Goal: Information Seeking & Learning: Learn about a topic

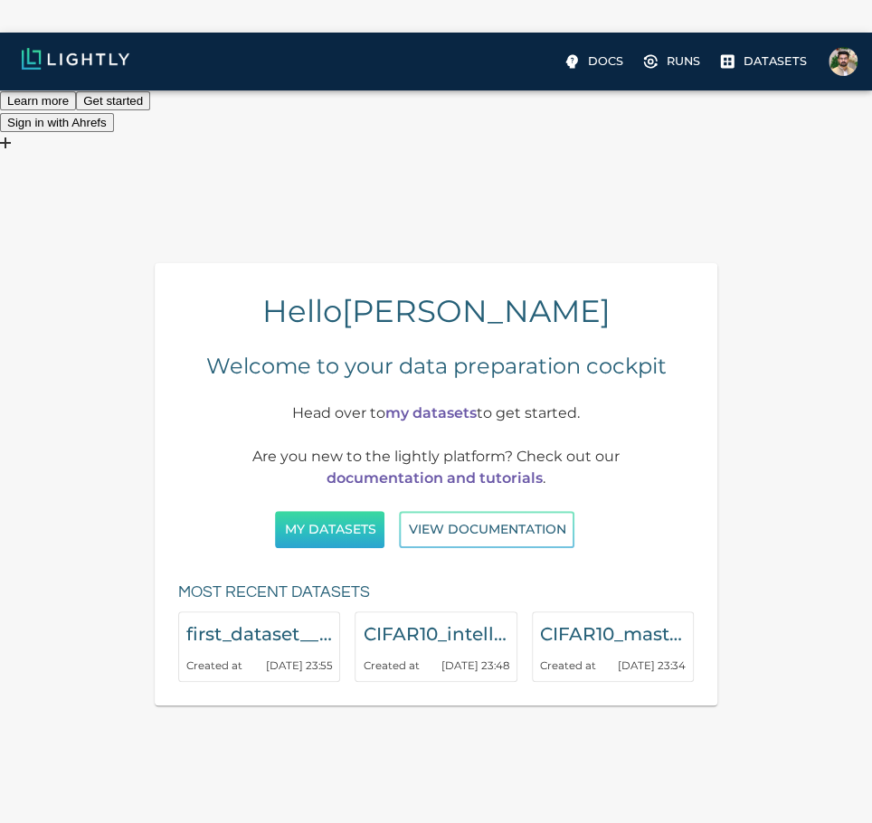
click at [334, 511] on button "My Datasets" at bounding box center [329, 529] width 109 height 37
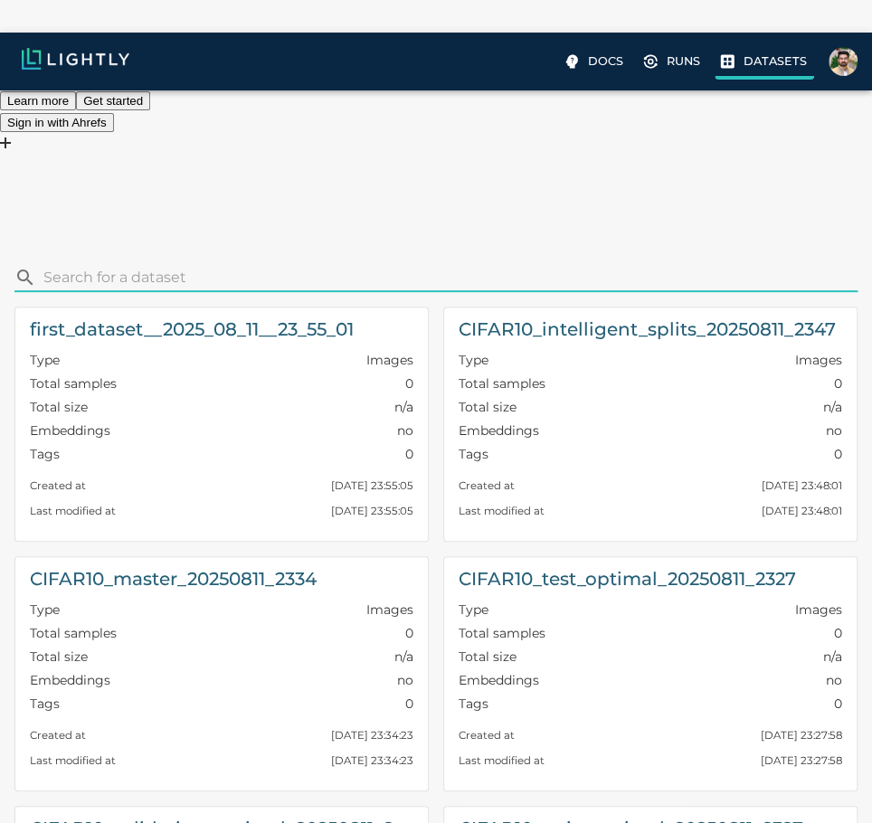
click at [751, 64] on p "Datasets" at bounding box center [775, 60] width 63 height 17
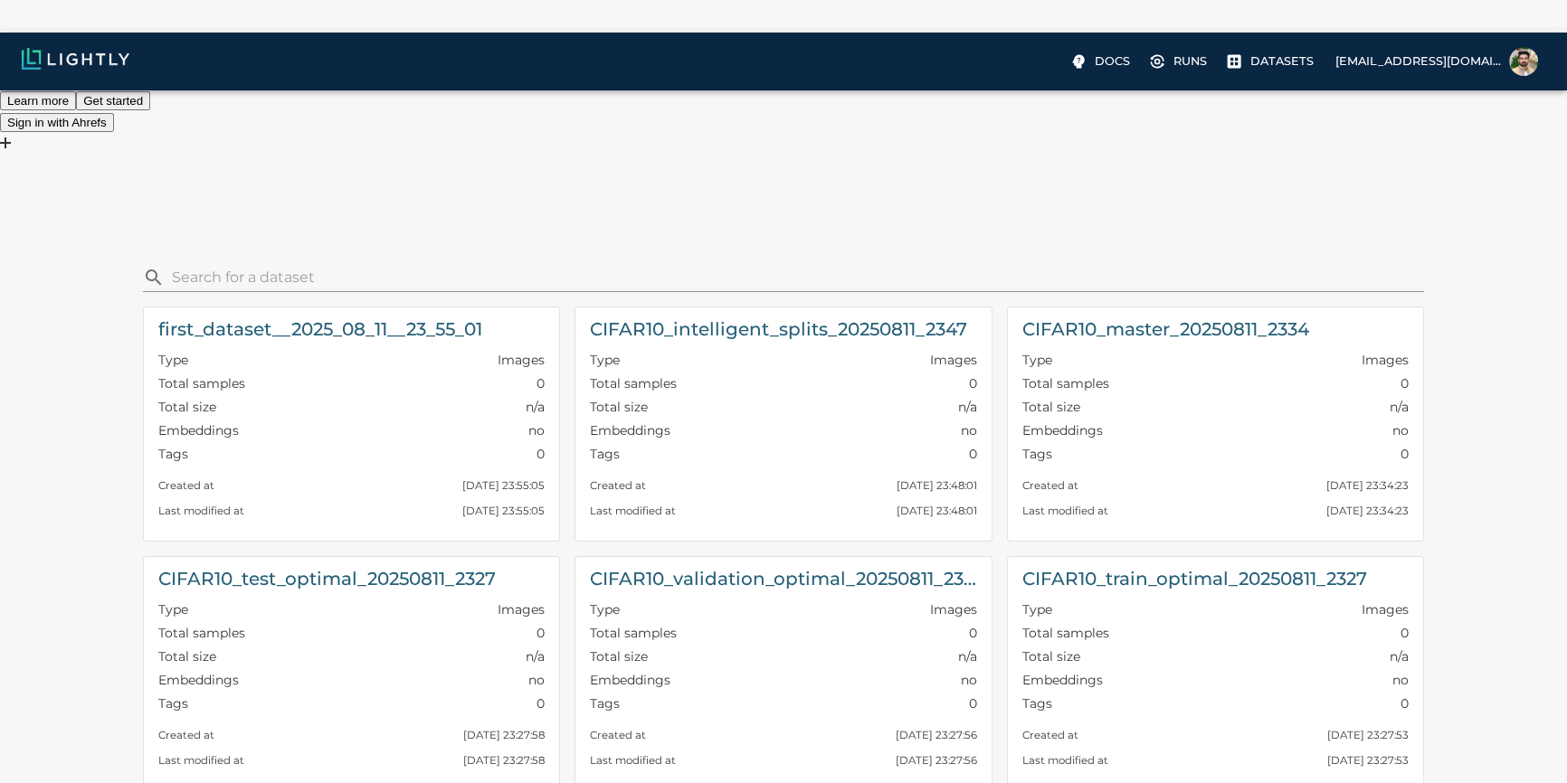
click at [52, 64] on img at bounding box center [76, 59] width 108 height 22
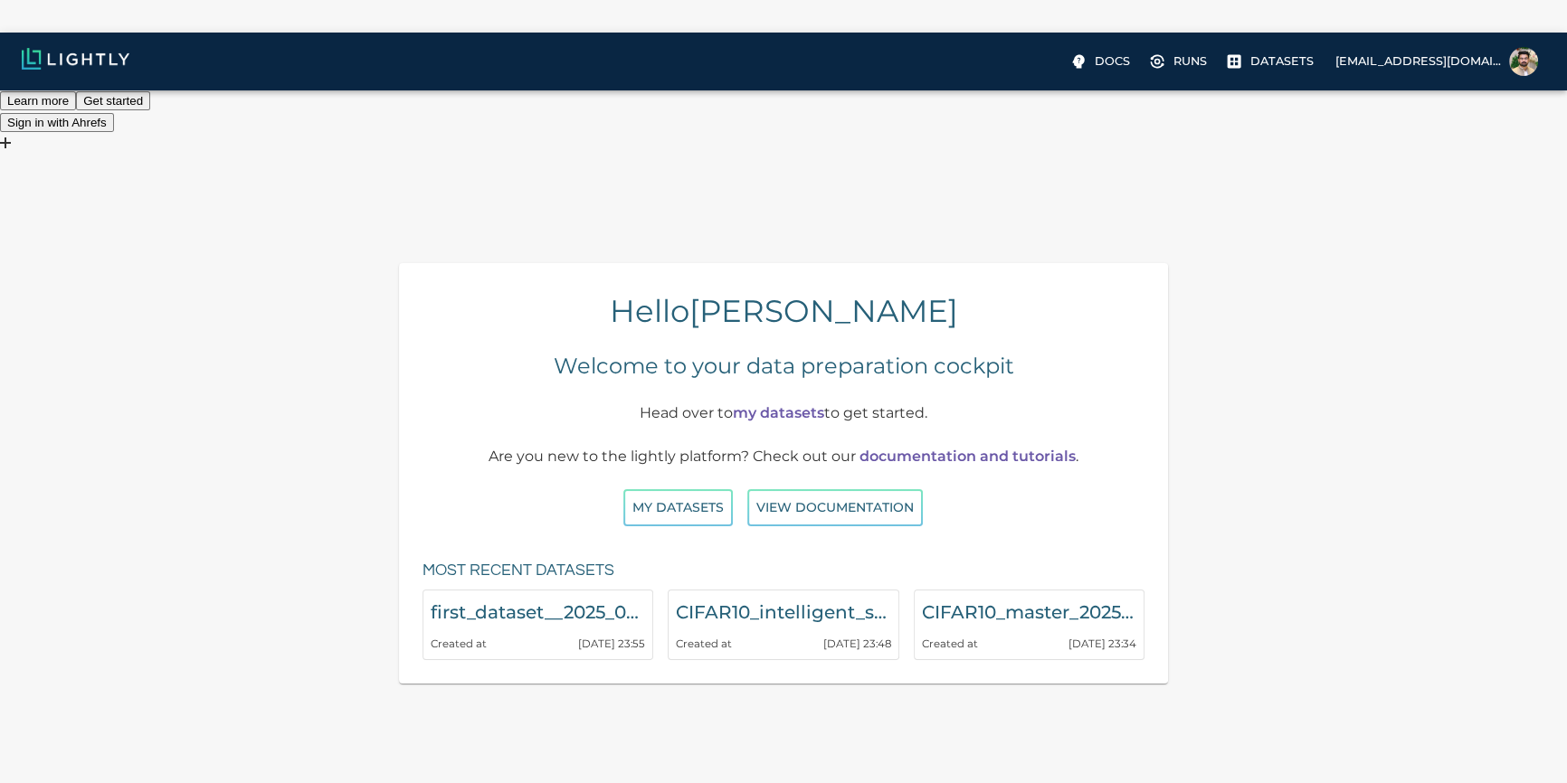
click at [52, 64] on img at bounding box center [76, 59] width 108 height 22
click at [762, 404] on link "my datasets" at bounding box center [778, 412] width 91 height 17
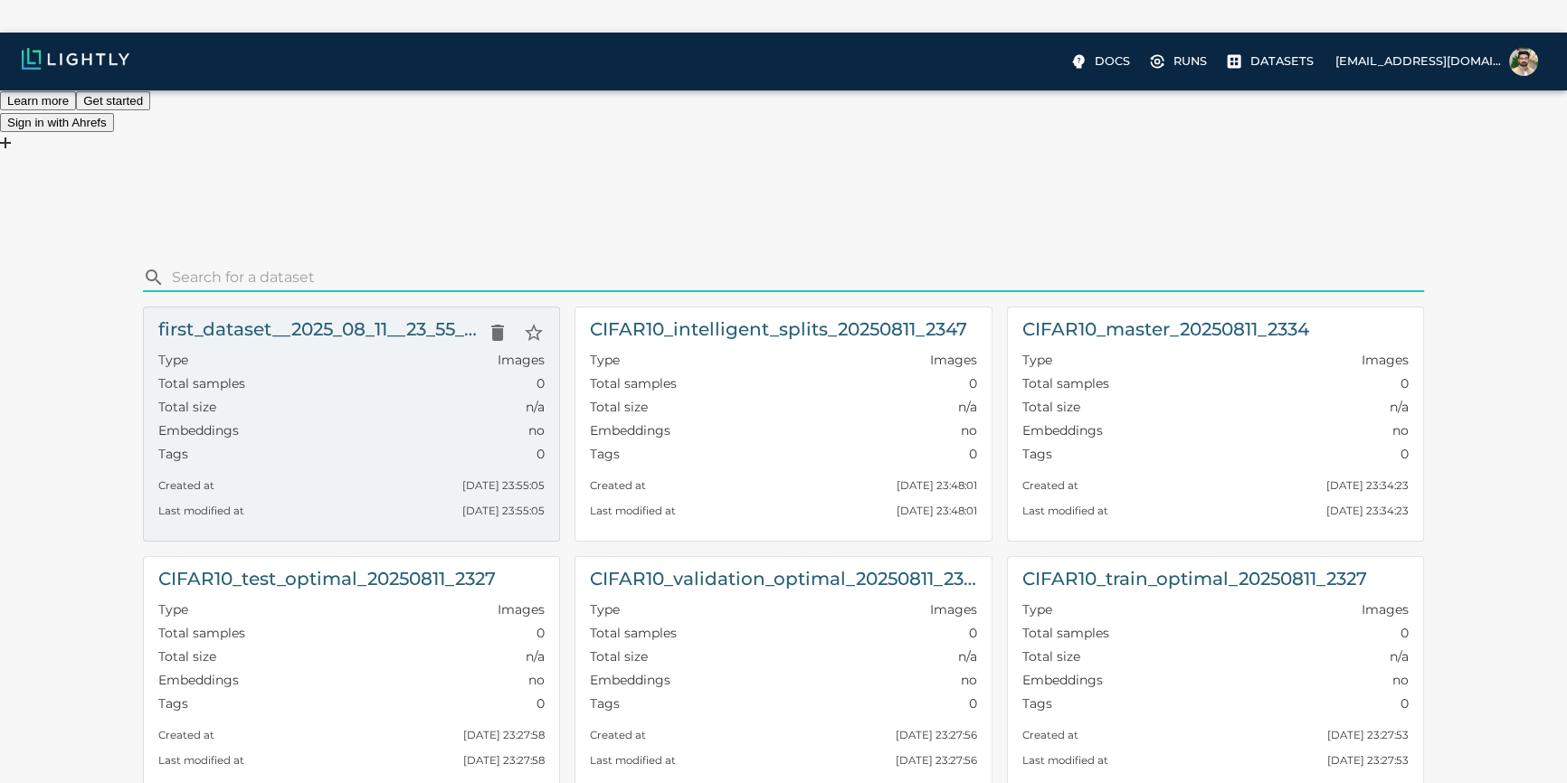
click at [337, 398] on div "Total size n/a" at bounding box center [351, 410] width 387 height 24
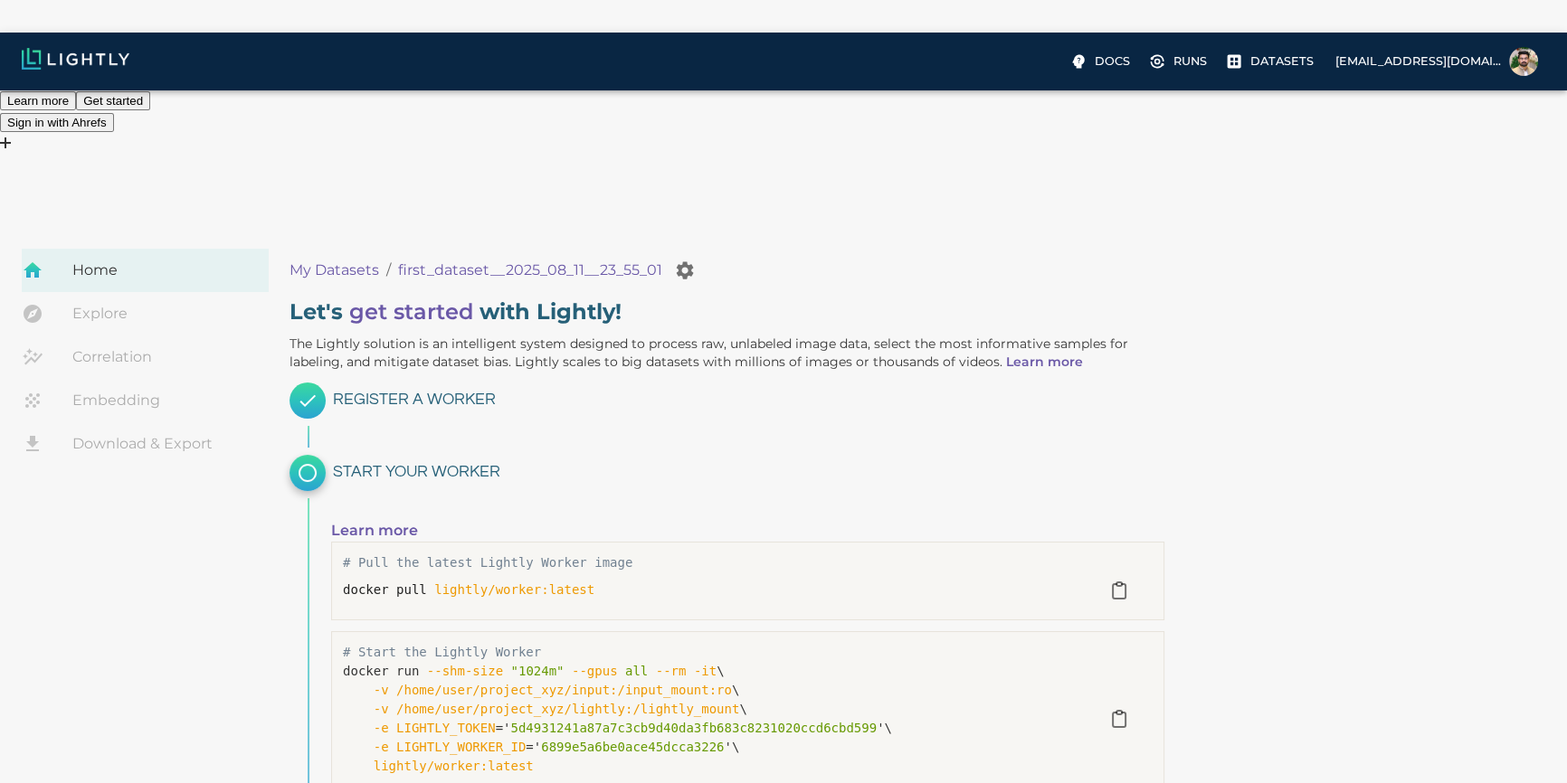
click at [166, 379] on link "Embedding" at bounding box center [145, 400] width 247 height 43
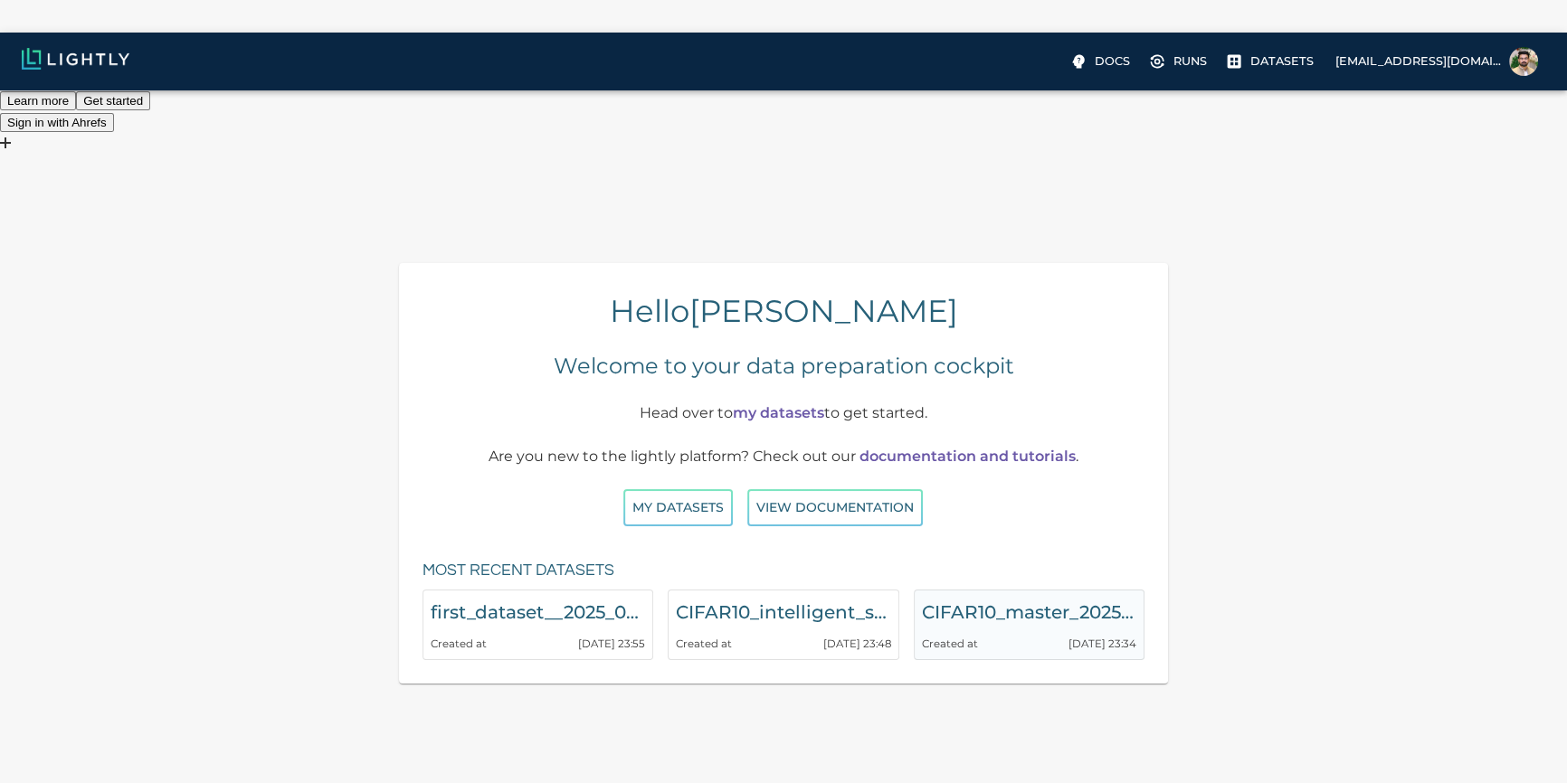
click at [883, 627] on div "Created at 11.08.2025 23:34" at bounding box center [1029, 639] width 214 height 25
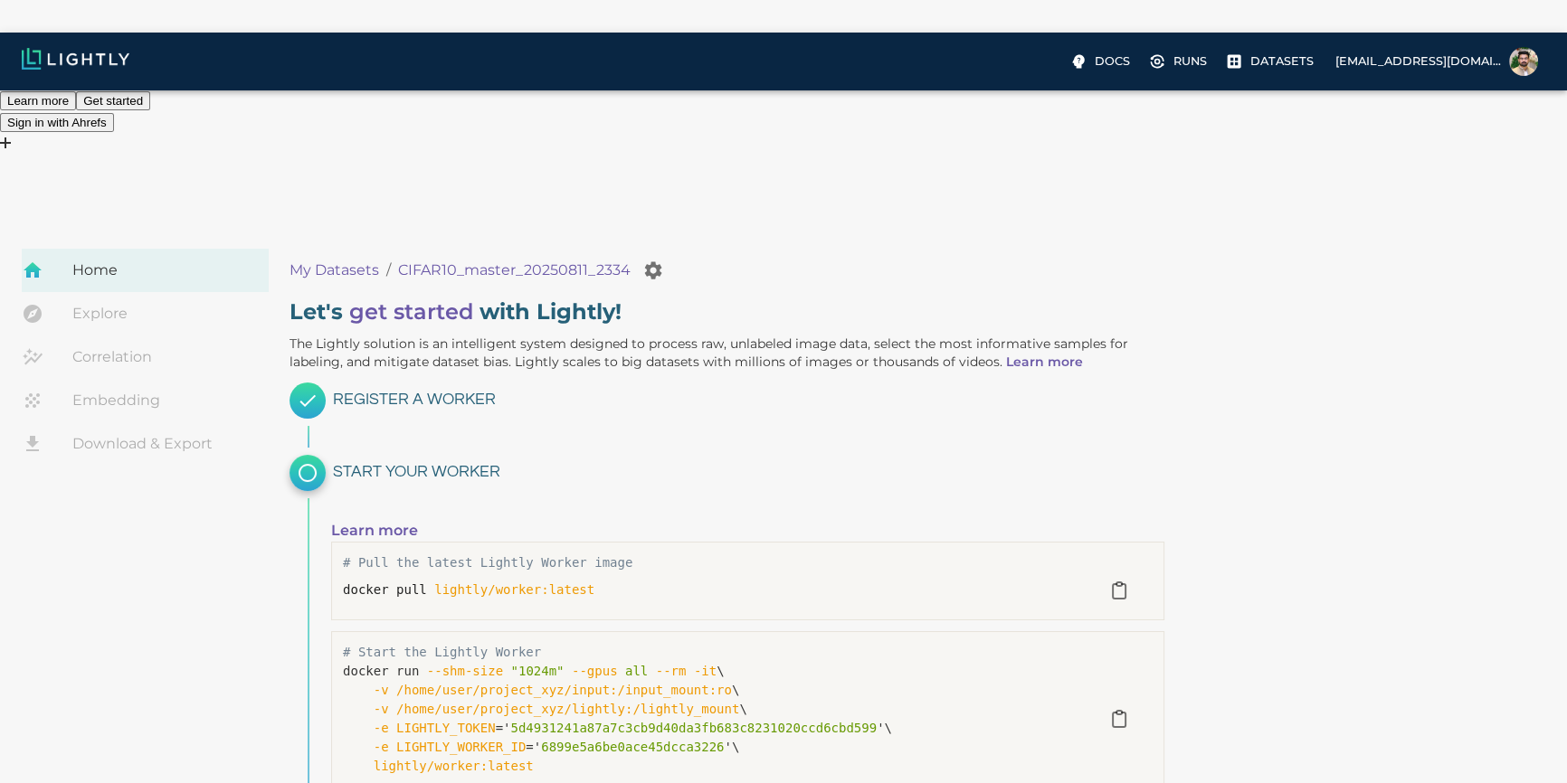
click at [131, 379] on link "Embedding" at bounding box center [145, 400] width 247 height 43
click at [116, 336] on link "Correlation" at bounding box center [145, 357] width 247 height 43
click at [389, 299] on link "get started" at bounding box center [411, 312] width 124 height 26
click at [88, 292] on link "Explore" at bounding box center [145, 313] width 247 height 43
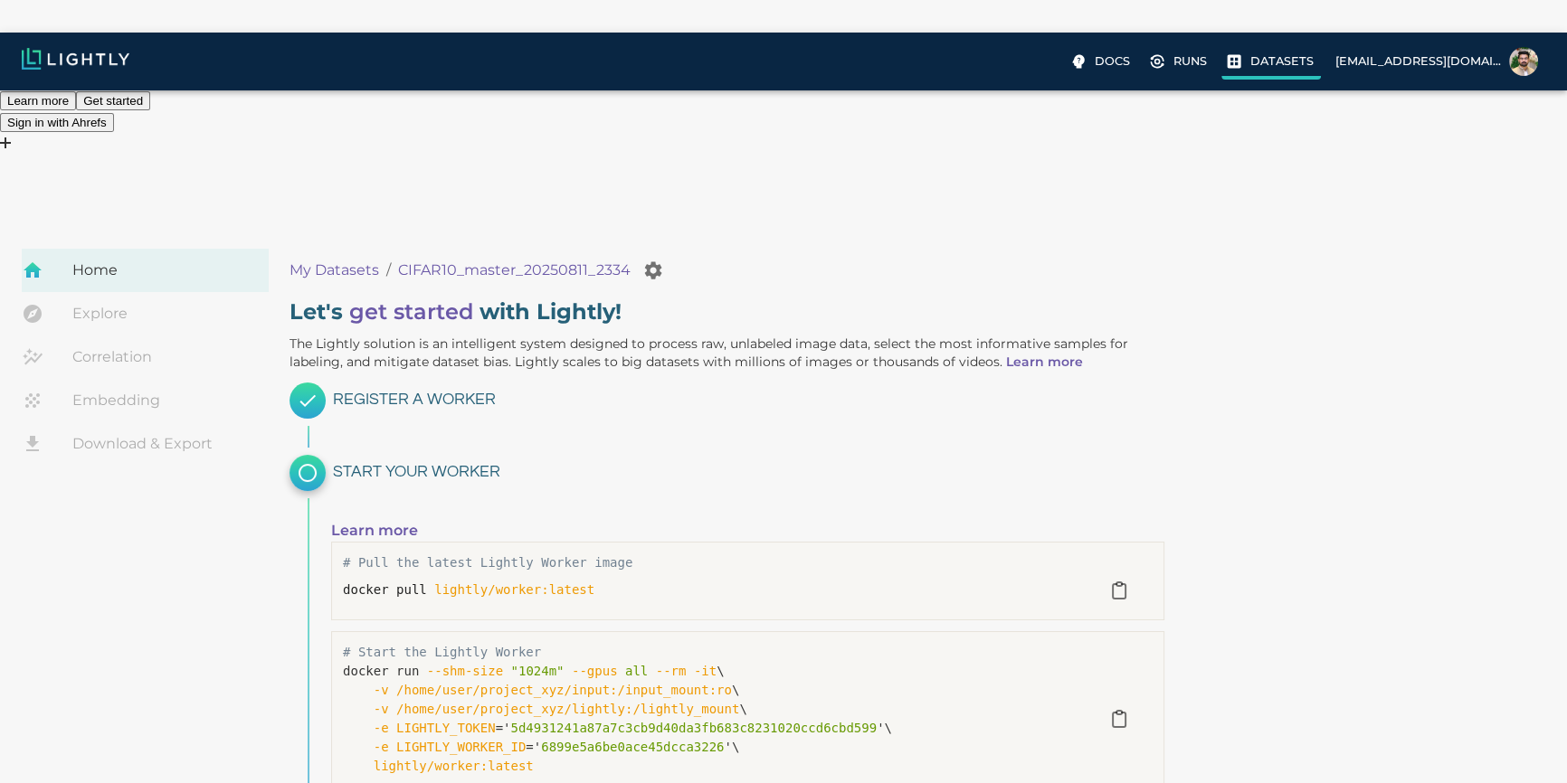
click at [883, 62] on p "Datasets" at bounding box center [1281, 60] width 63 height 17
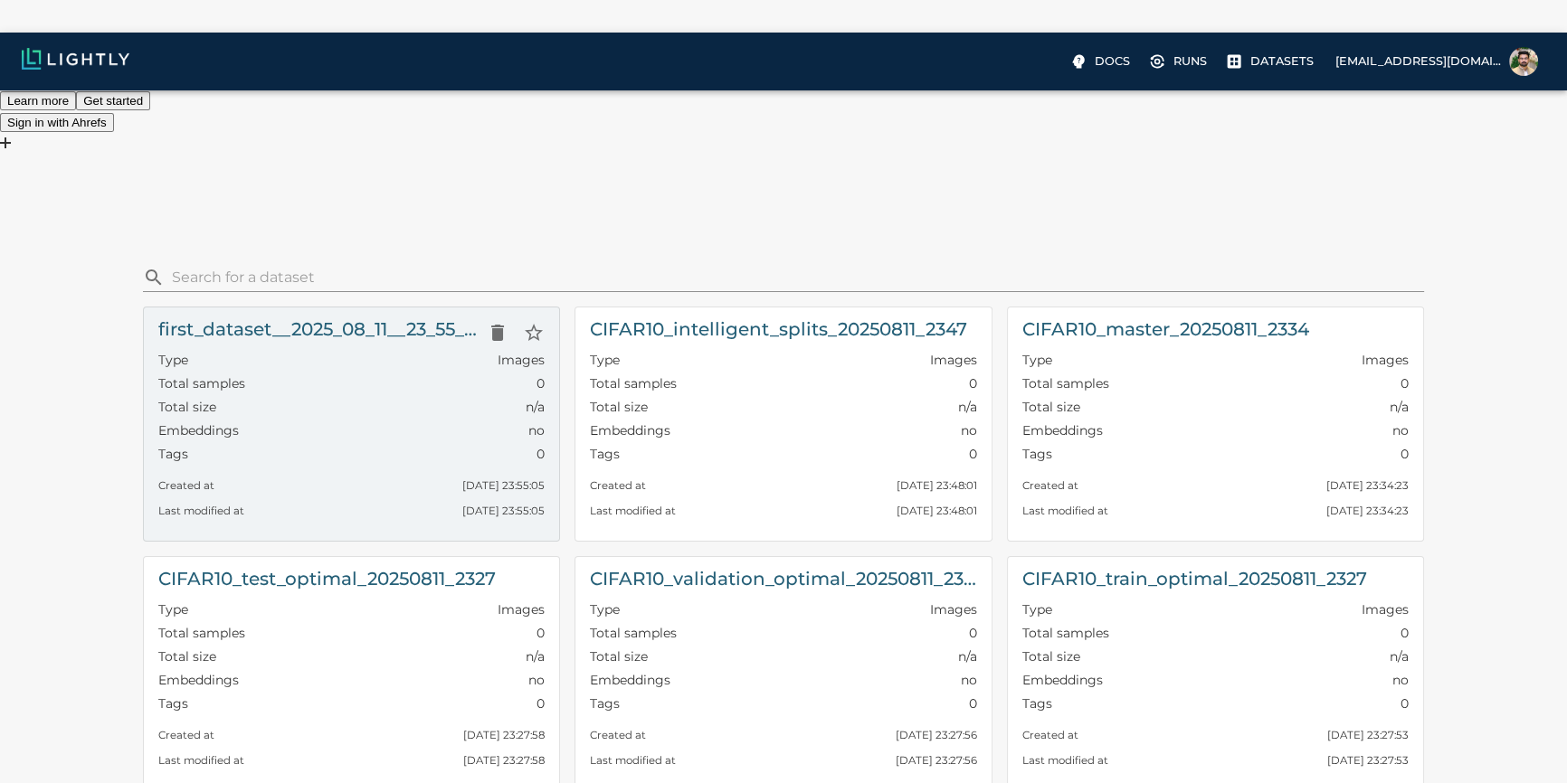
click at [289, 315] on h6 "first_dataset__2025_08_11__23_55_01" at bounding box center [319, 329] width 322 height 29
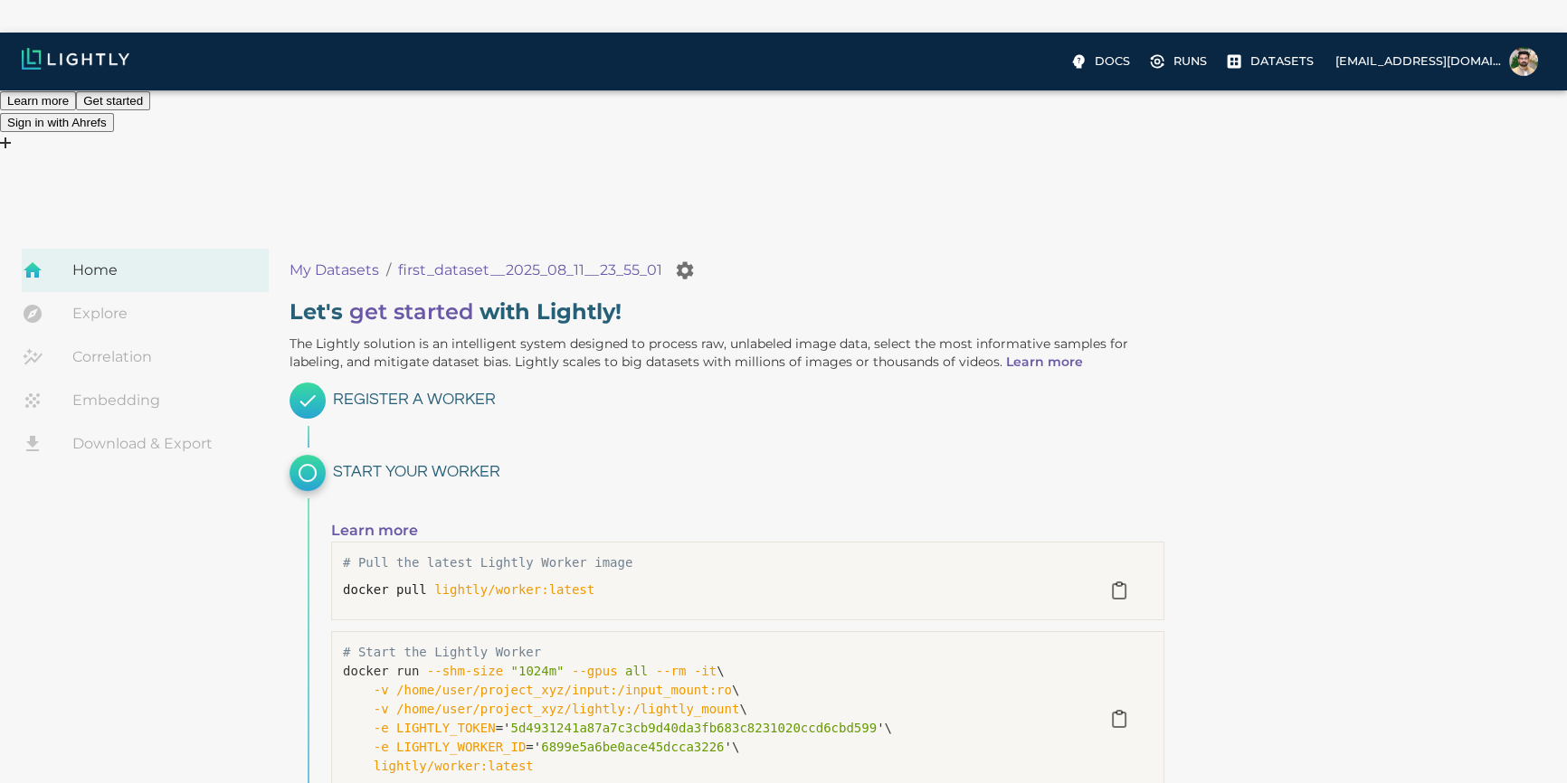
click at [137, 379] on link "Embedding" at bounding box center [145, 400] width 247 height 43
click at [132, 379] on link "Embedding" at bounding box center [145, 400] width 247 height 43
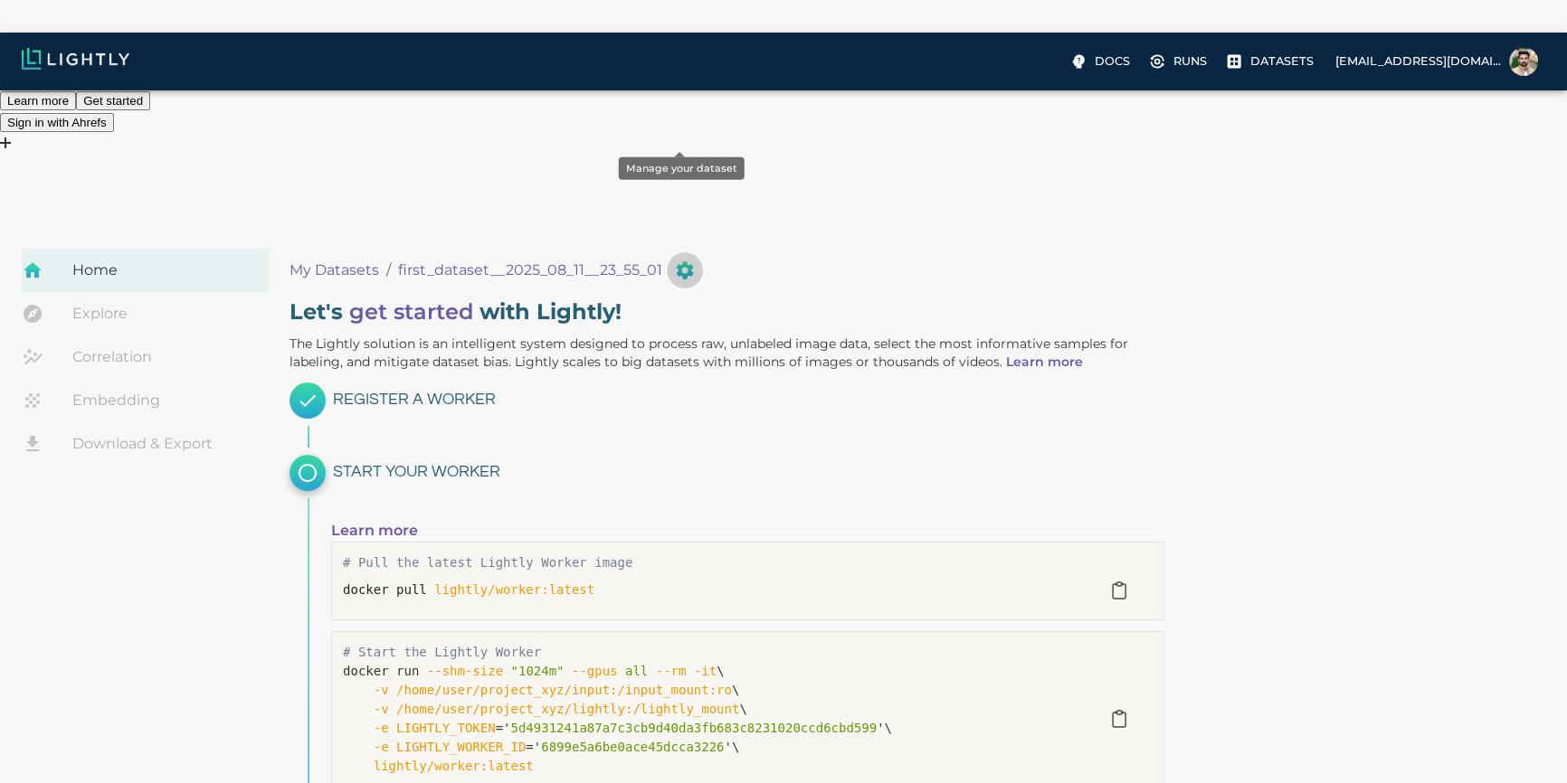
click at [680, 261] on icon "Manage your dataset" at bounding box center [685, 269] width 17 height 17
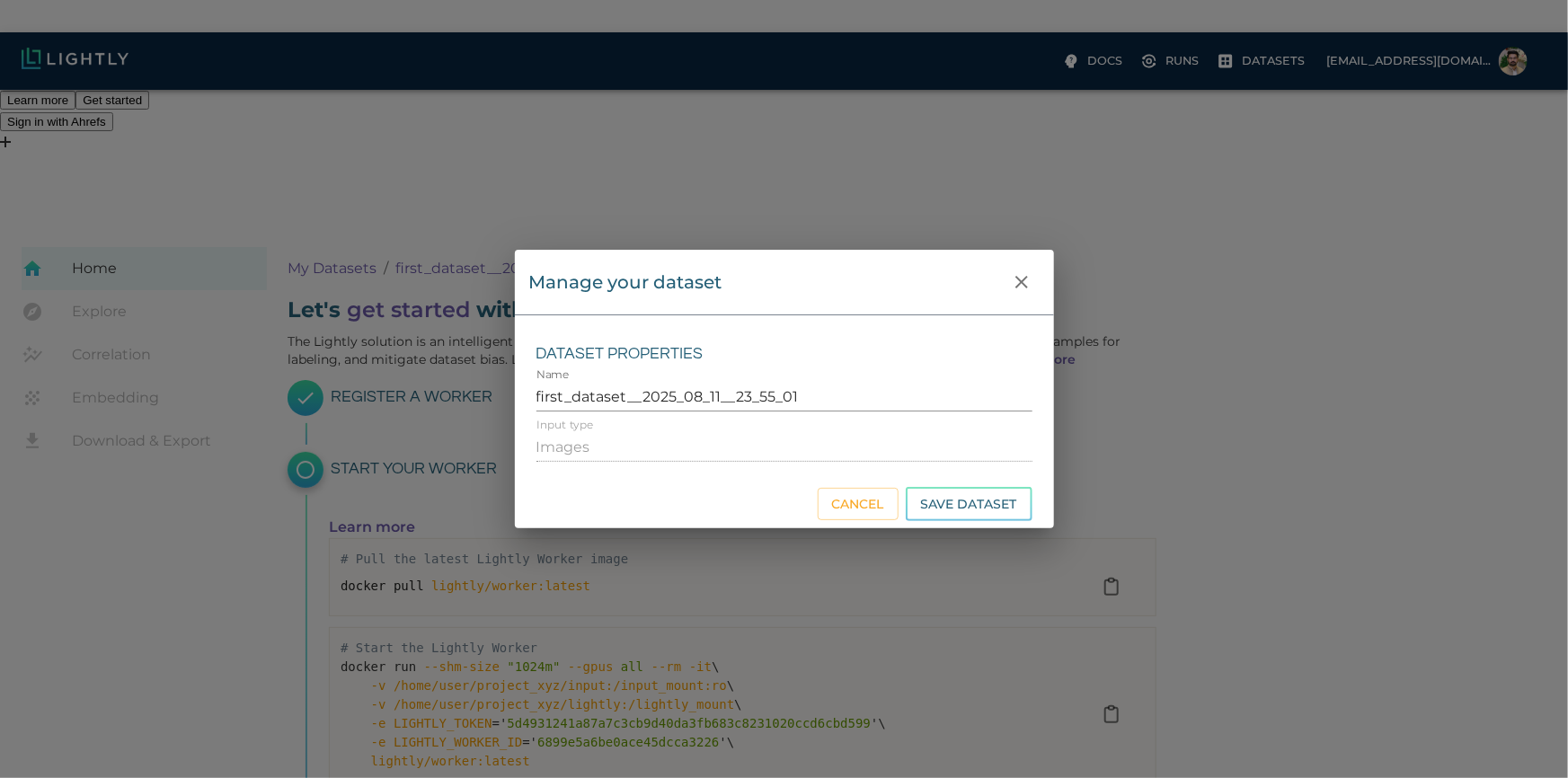
click at [877, 74] on div "Manage your dataset Dataset properties Name first_dataset__2025_08_11__23_55_01…" at bounding box center [784, 389] width 1568 height 778
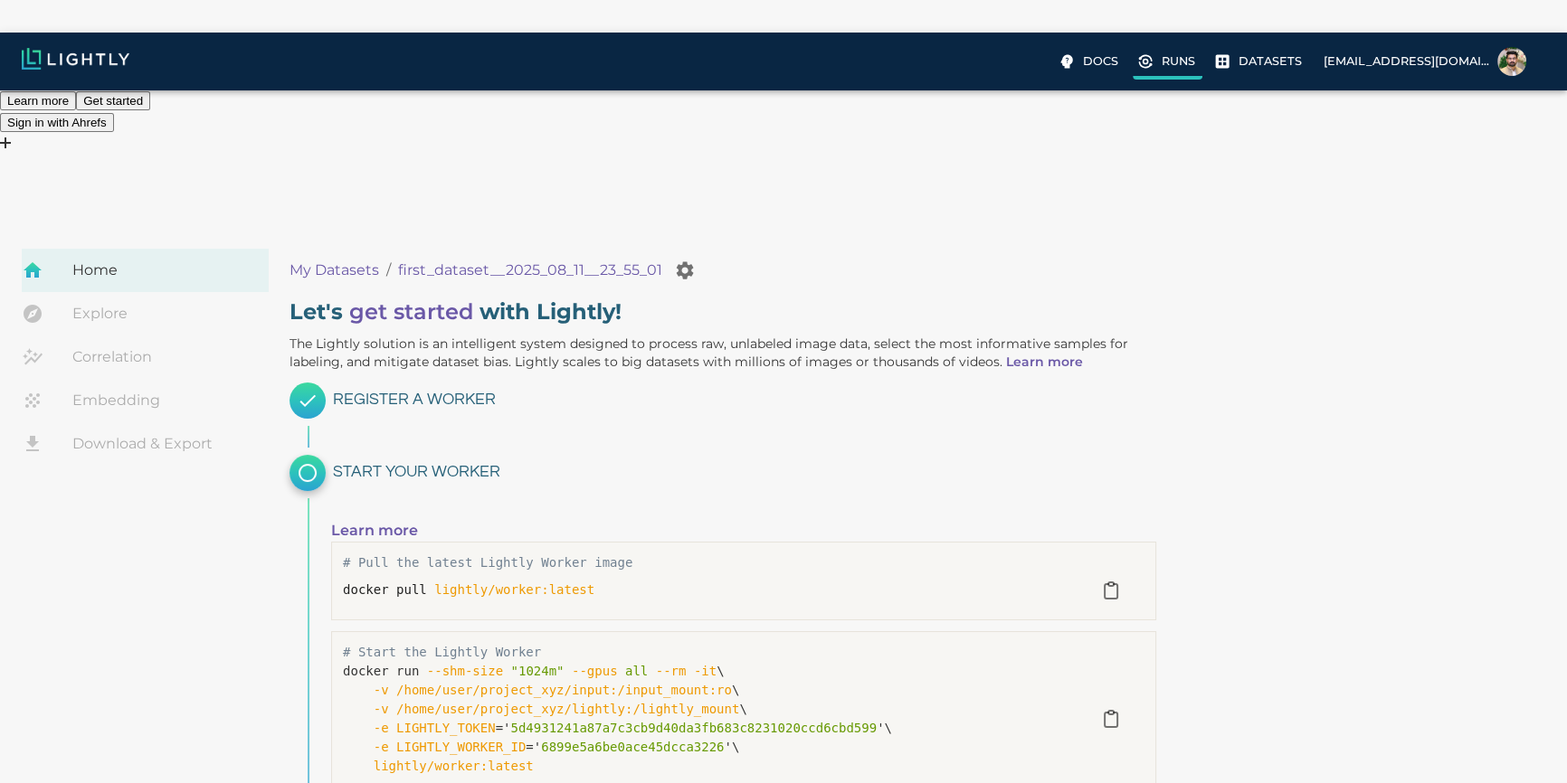
click at [883, 73] on label "Runs" at bounding box center [1168, 63] width 70 height 33
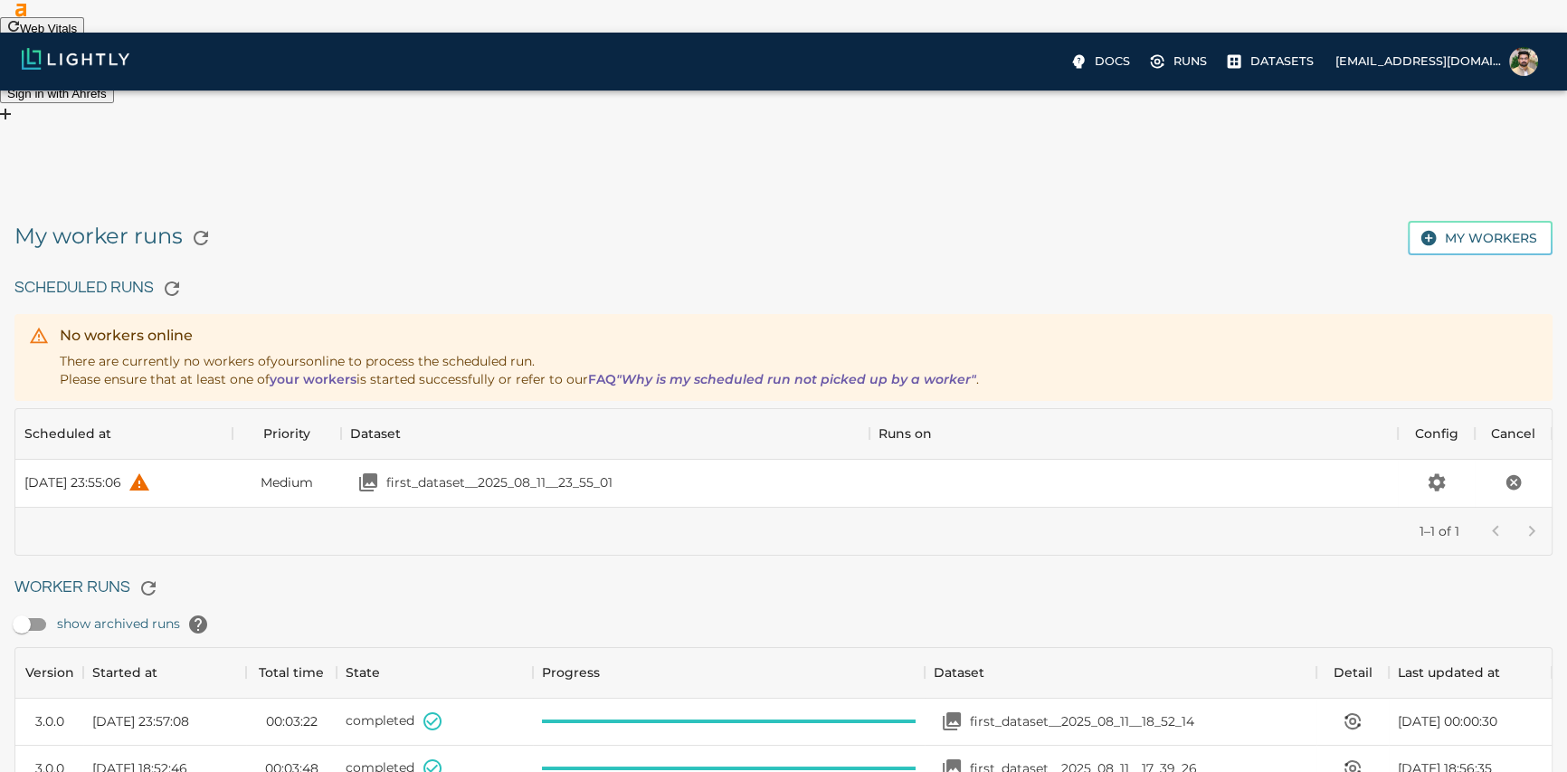
scroll to position [45, 0]
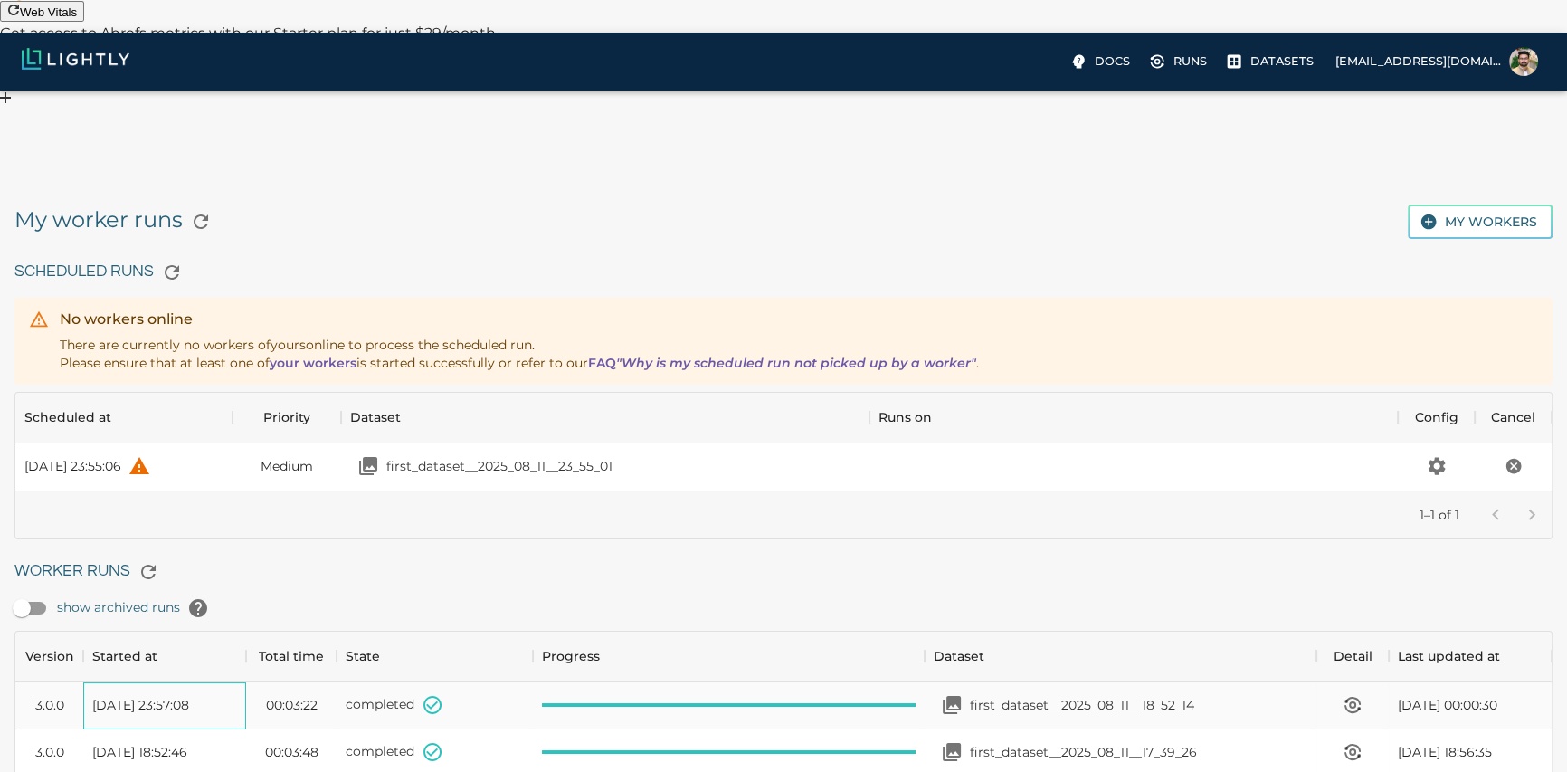
click at [160, 696] on span "Mon, 11.08.2025 23:57:08" at bounding box center [140, 705] width 97 height 18
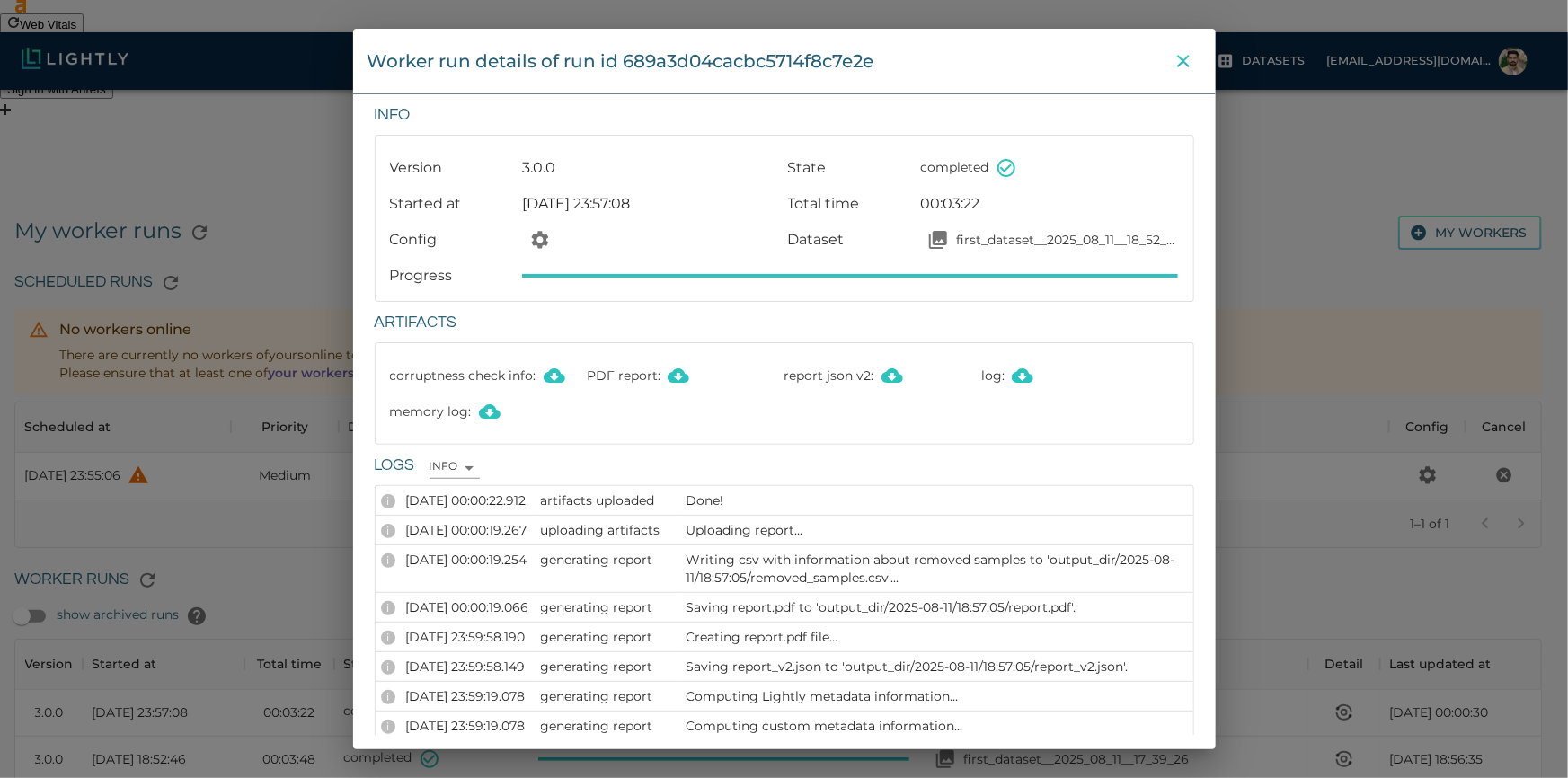
click at [877, 64] on icon "close" at bounding box center [1183, 62] width 22 height 22
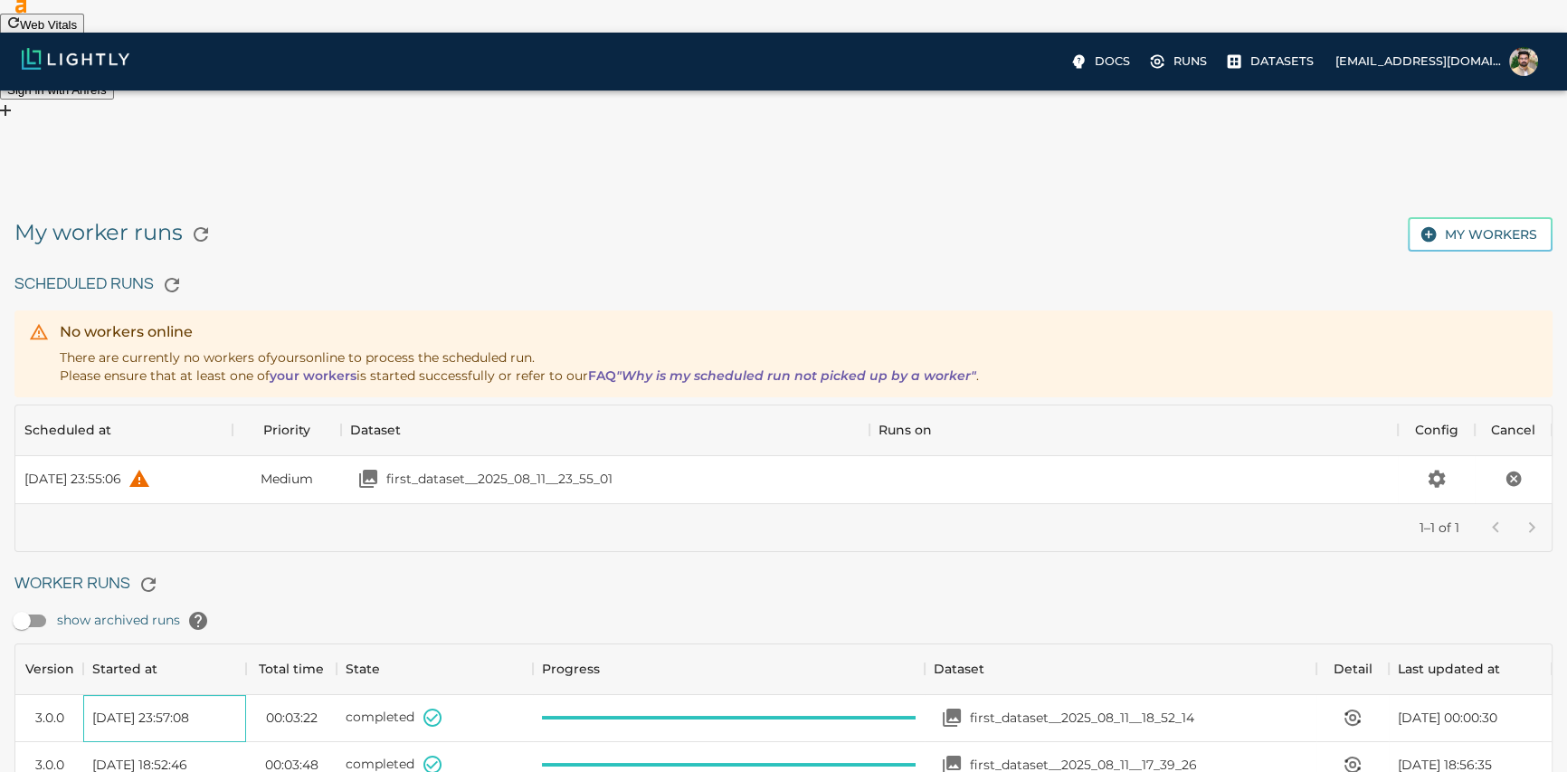
scroll to position [45, 0]
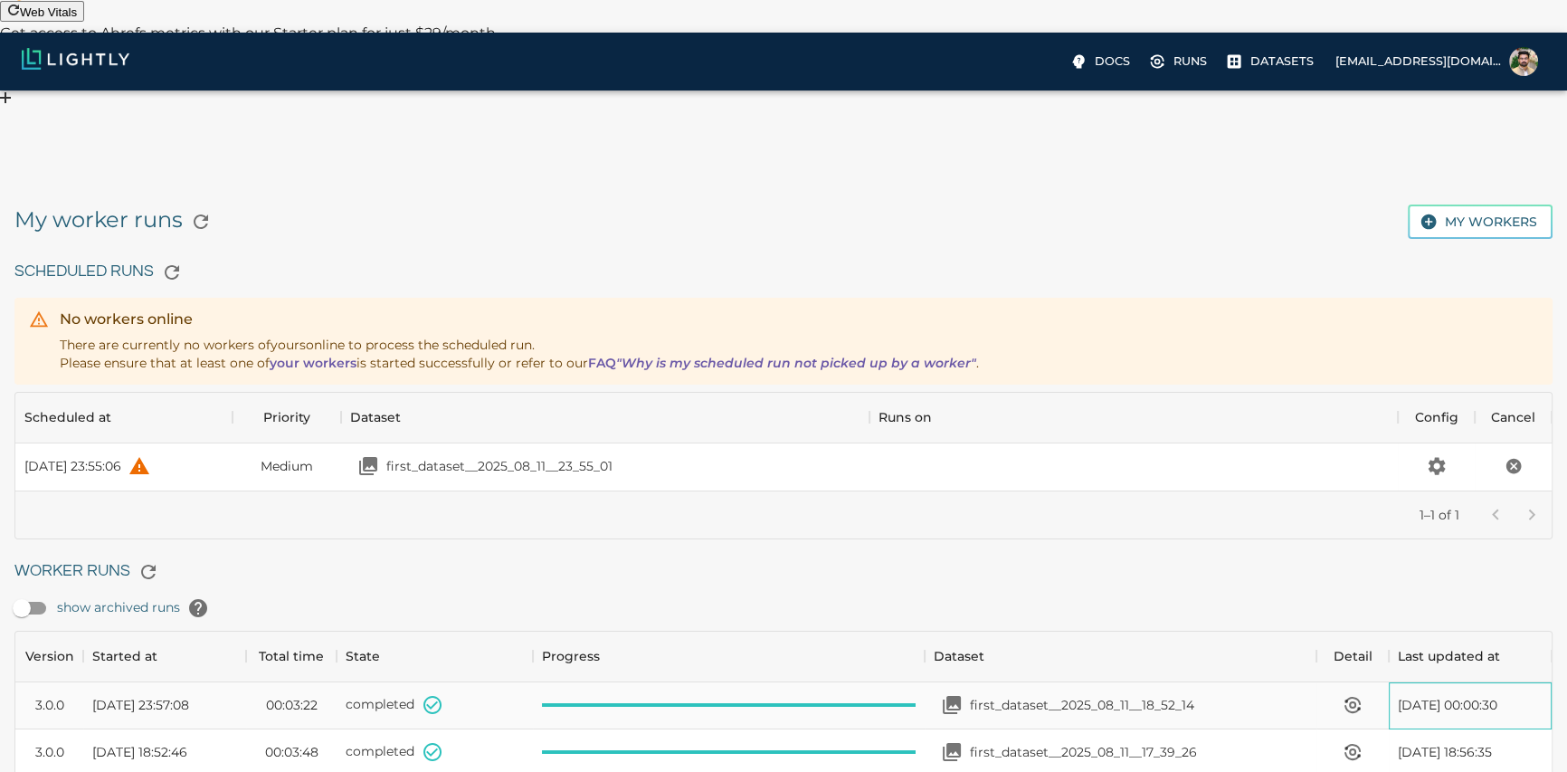
click at [883, 696] on span "Tue, 12.08.2025 00:00:30" at bounding box center [1448, 705] width 100 height 18
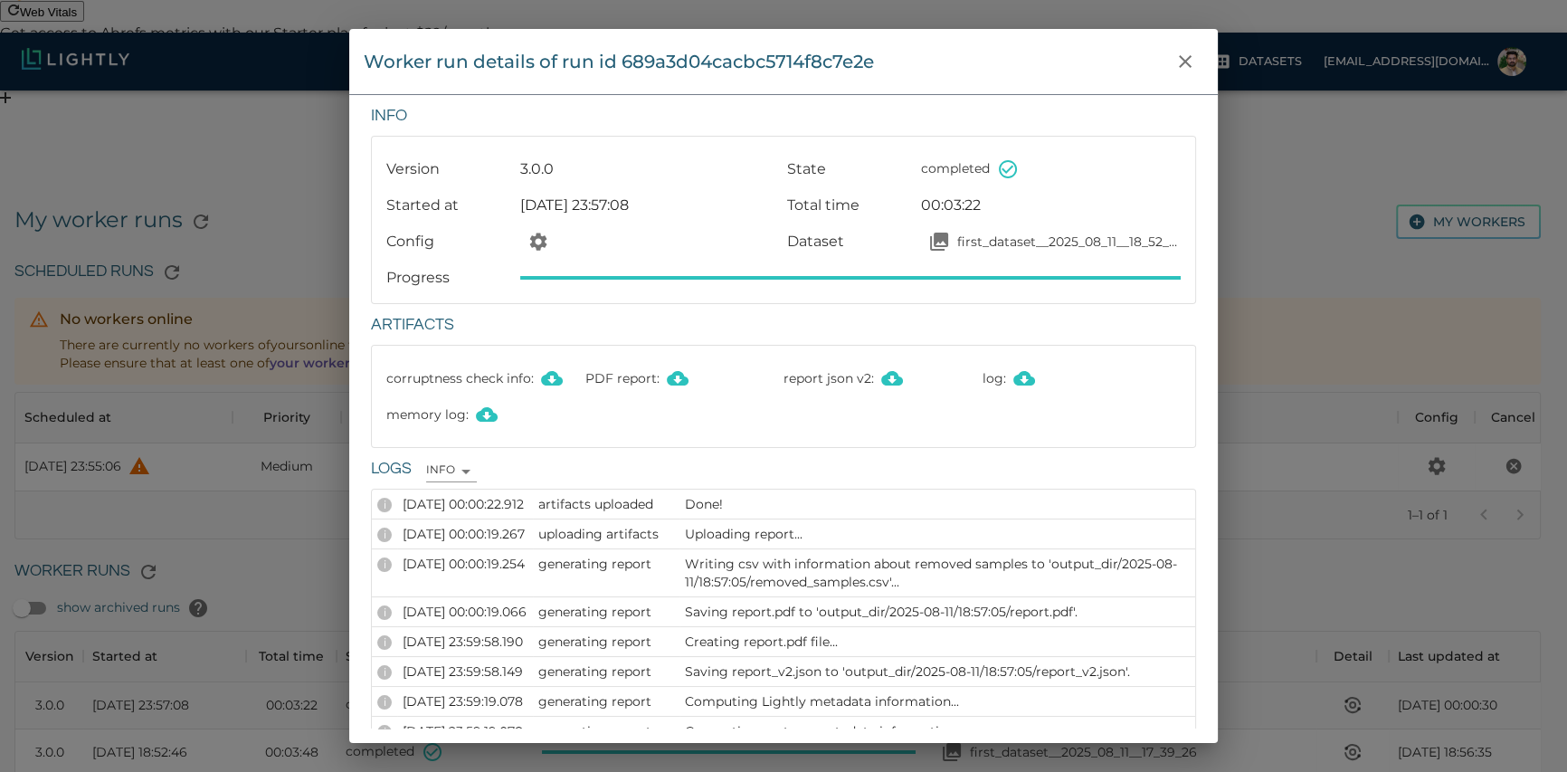
scroll to position [13, 13]
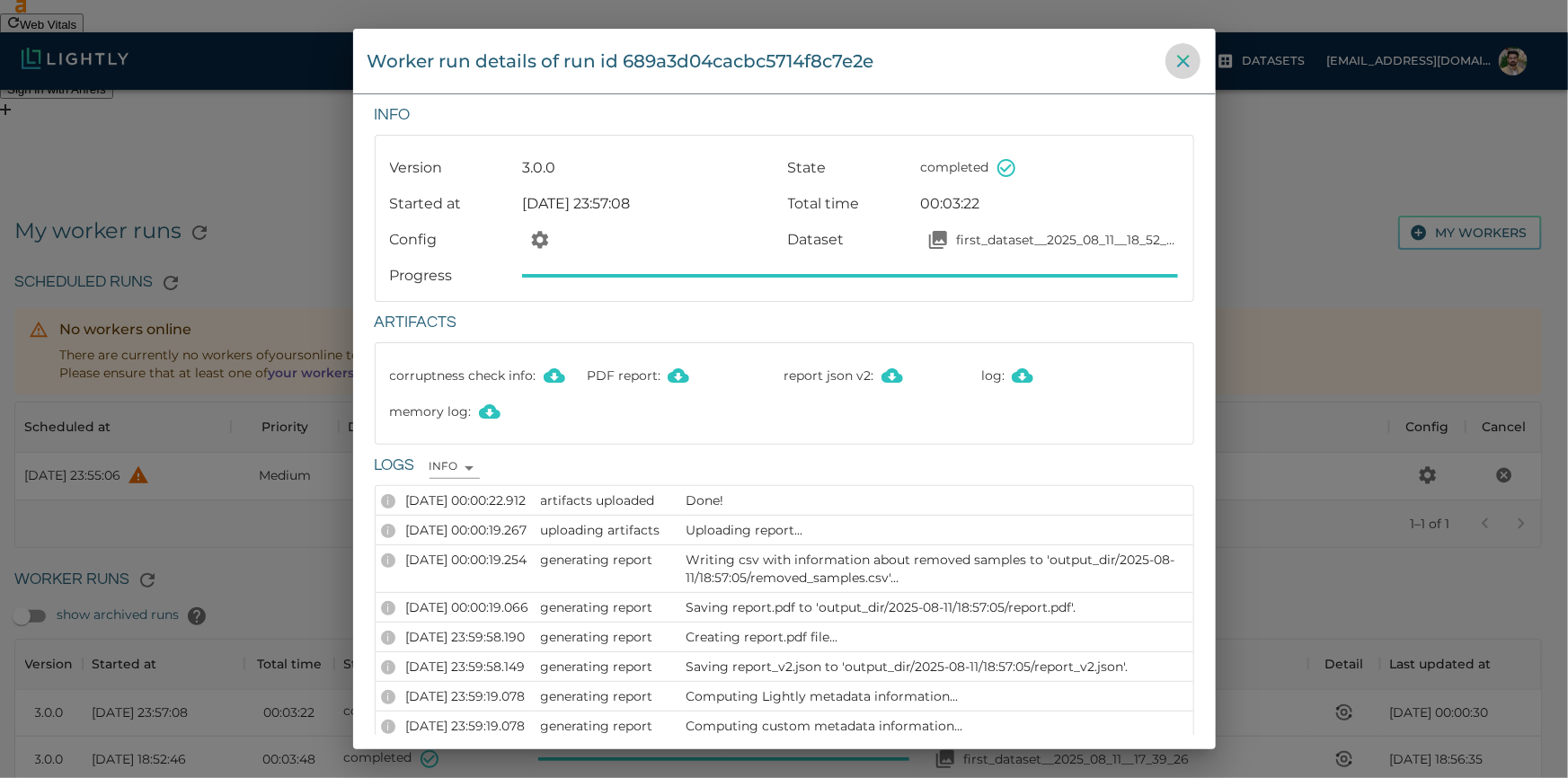
click at [877, 77] on button "close" at bounding box center [1183, 61] width 36 height 36
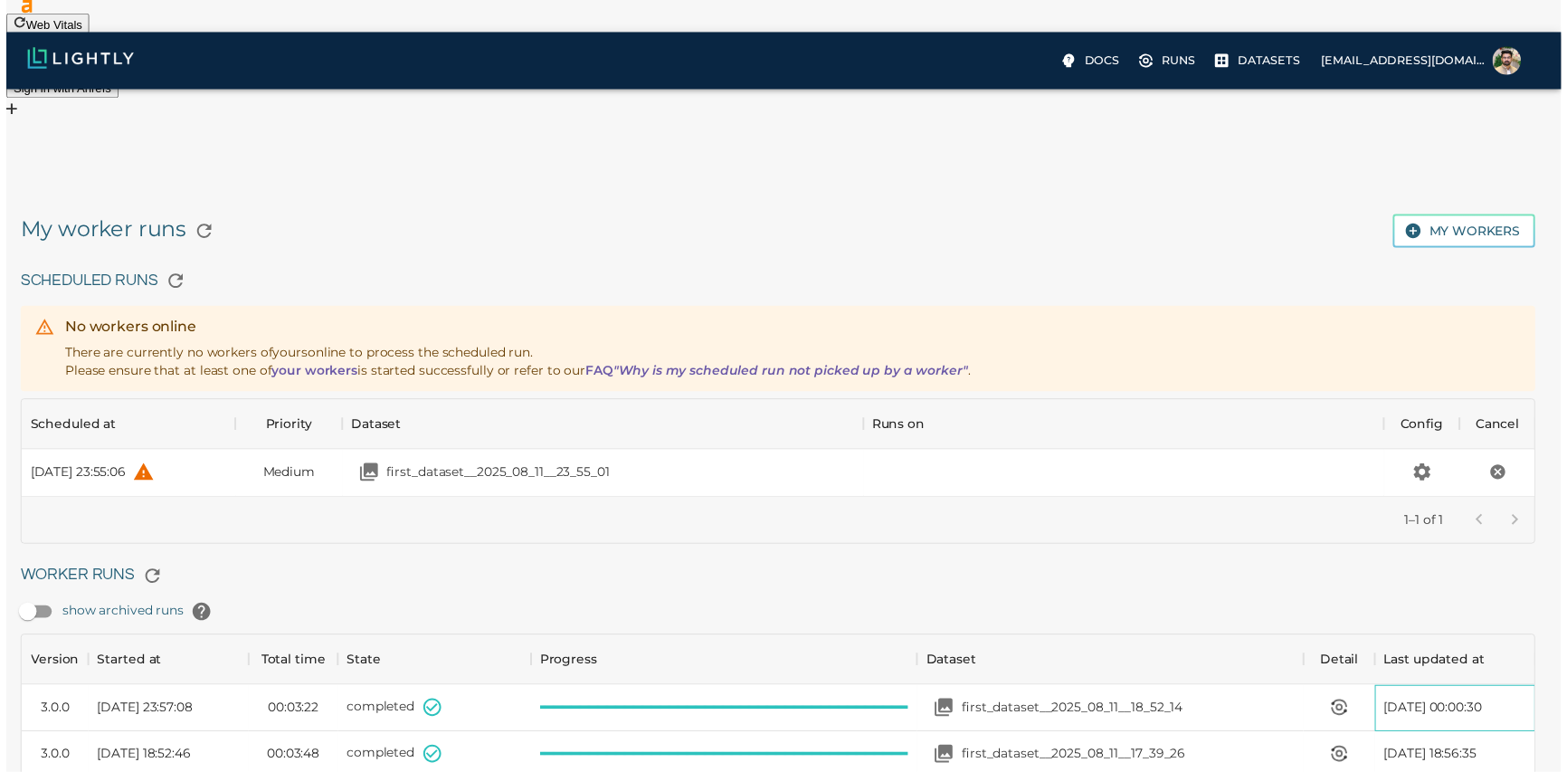
scroll to position [179, 1523]
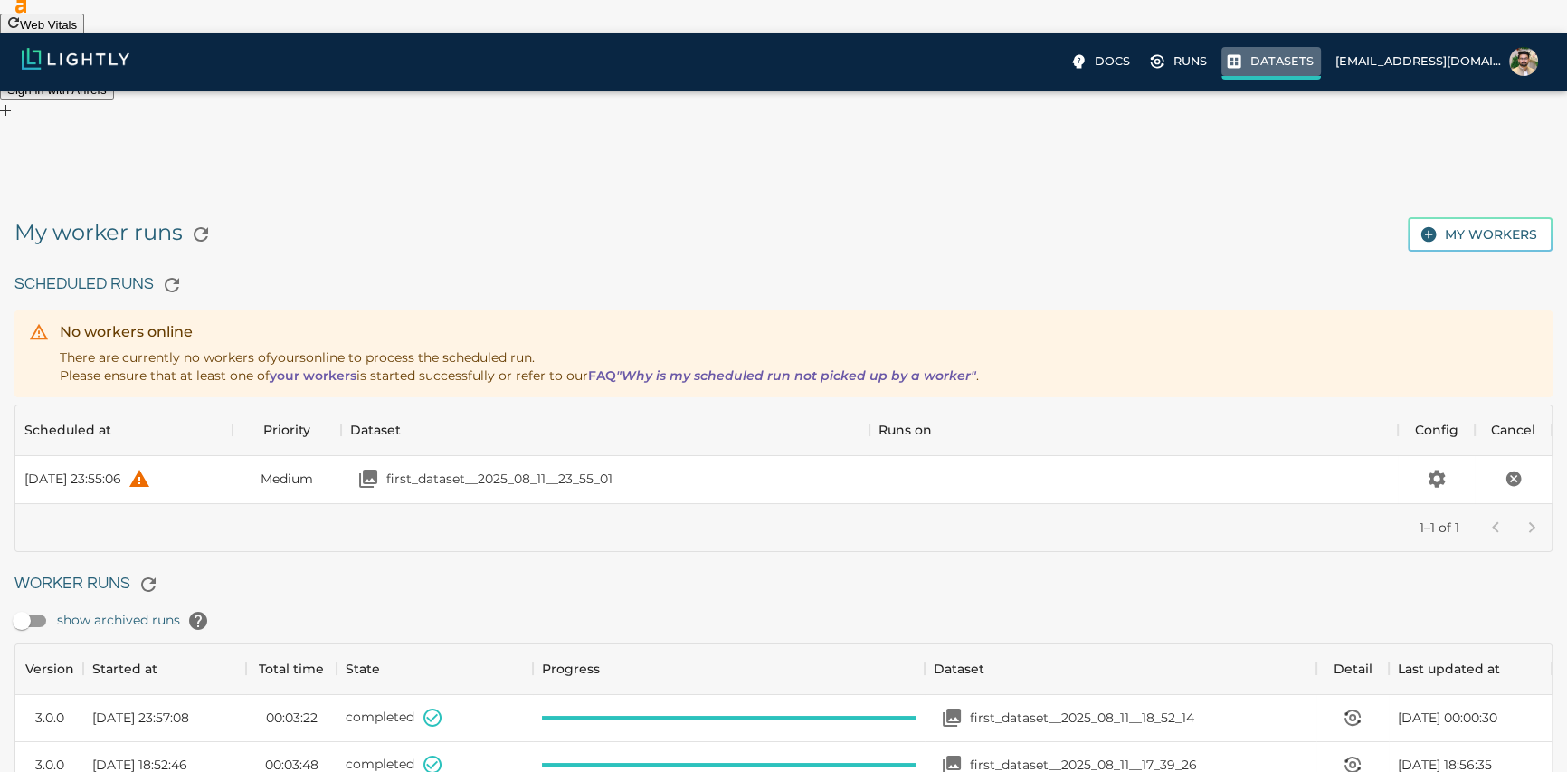
click at [883, 69] on p "Datasets" at bounding box center [1281, 60] width 63 height 17
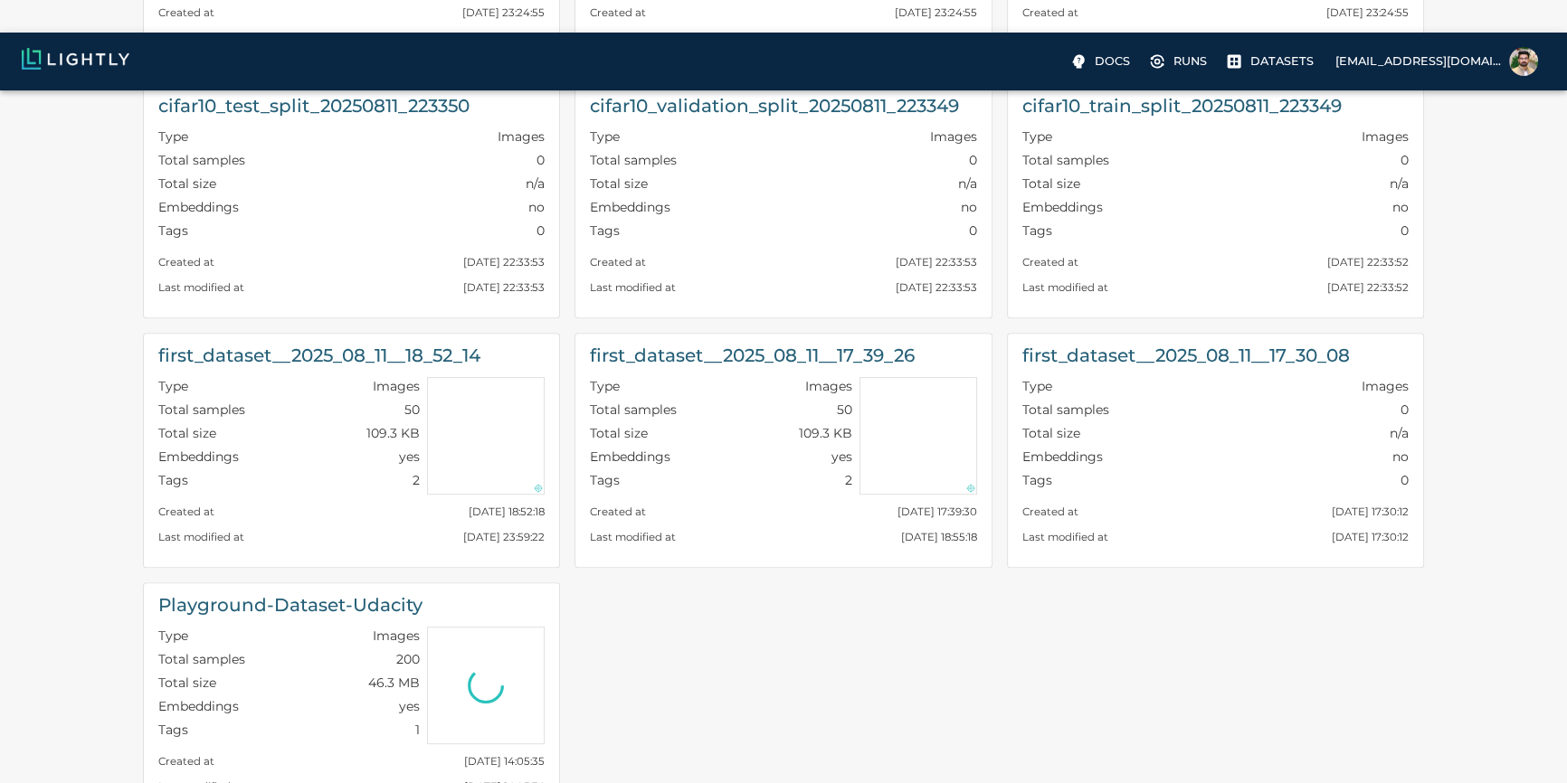
scroll to position [977, 0]
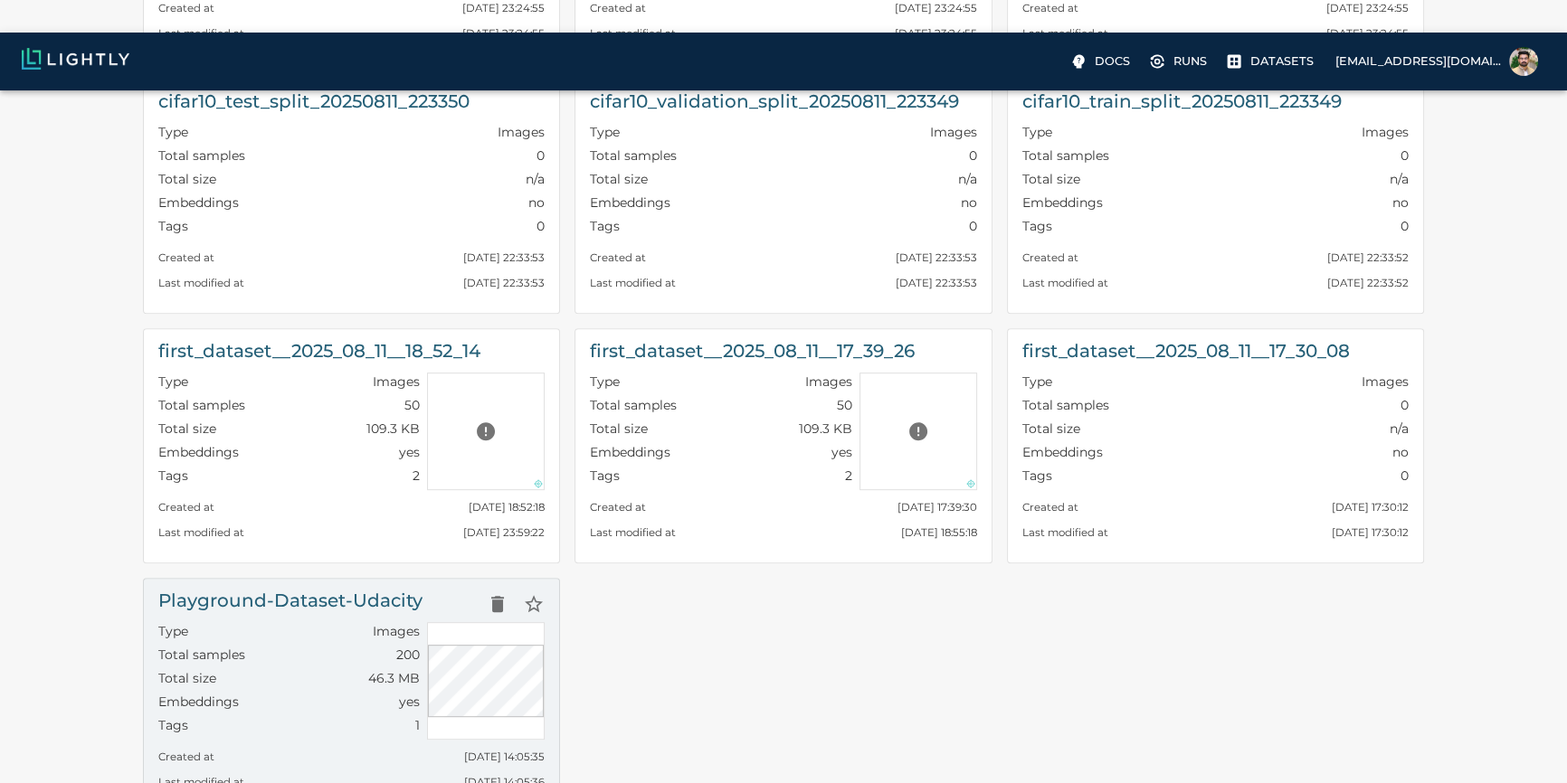
click at [233, 586] on h6 "Playground-Dataset-Udacity" at bounding box center [290, 600] width 264 height 29
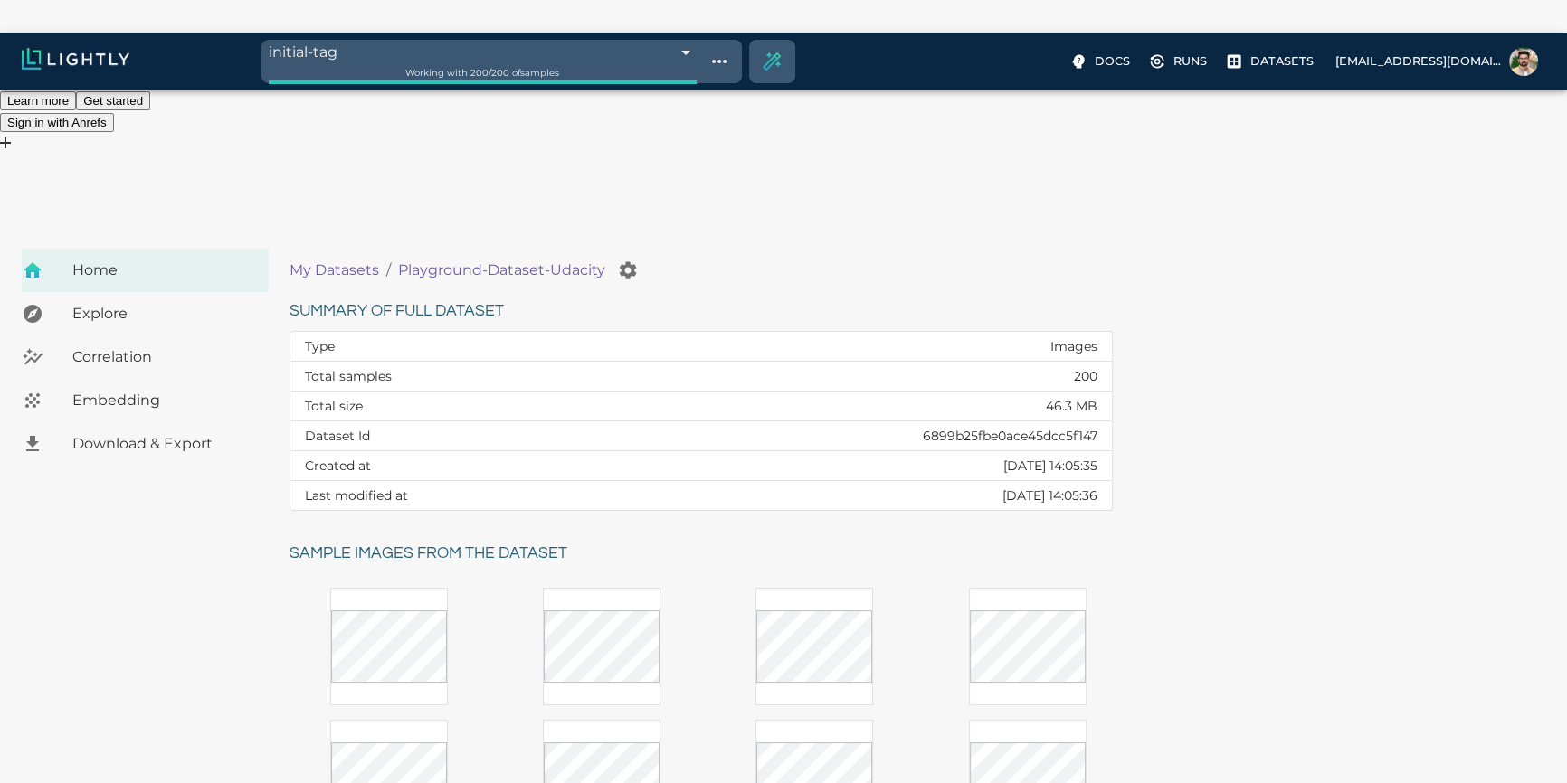
click at [116, 379] on div "Embedding" at bounding box center [145, 400] width 247 height 43
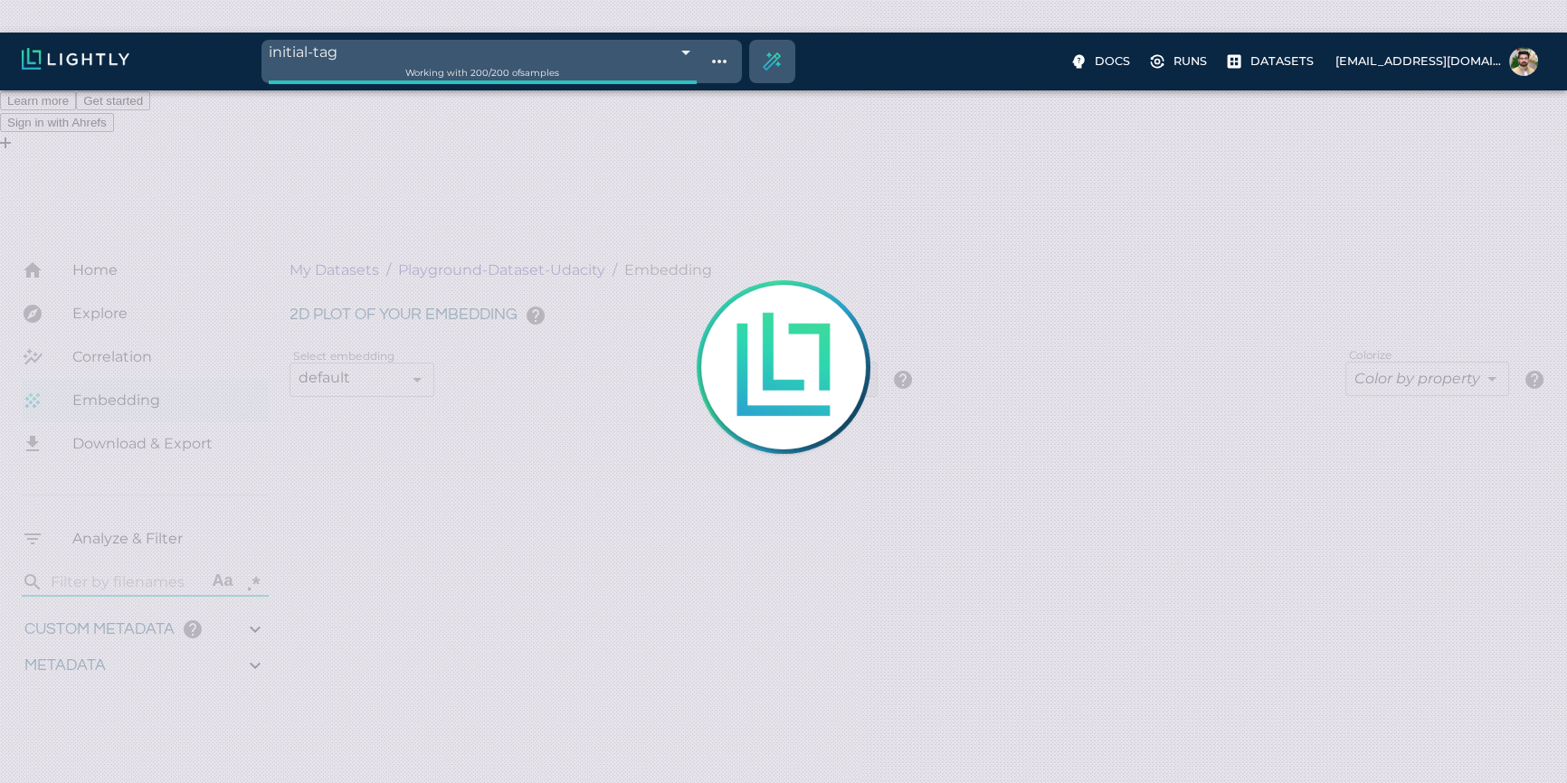
type input "0.771152625671188"
type input "4.62815262567119"
type input "10.0933254632748"
type input "43.8873254632748"
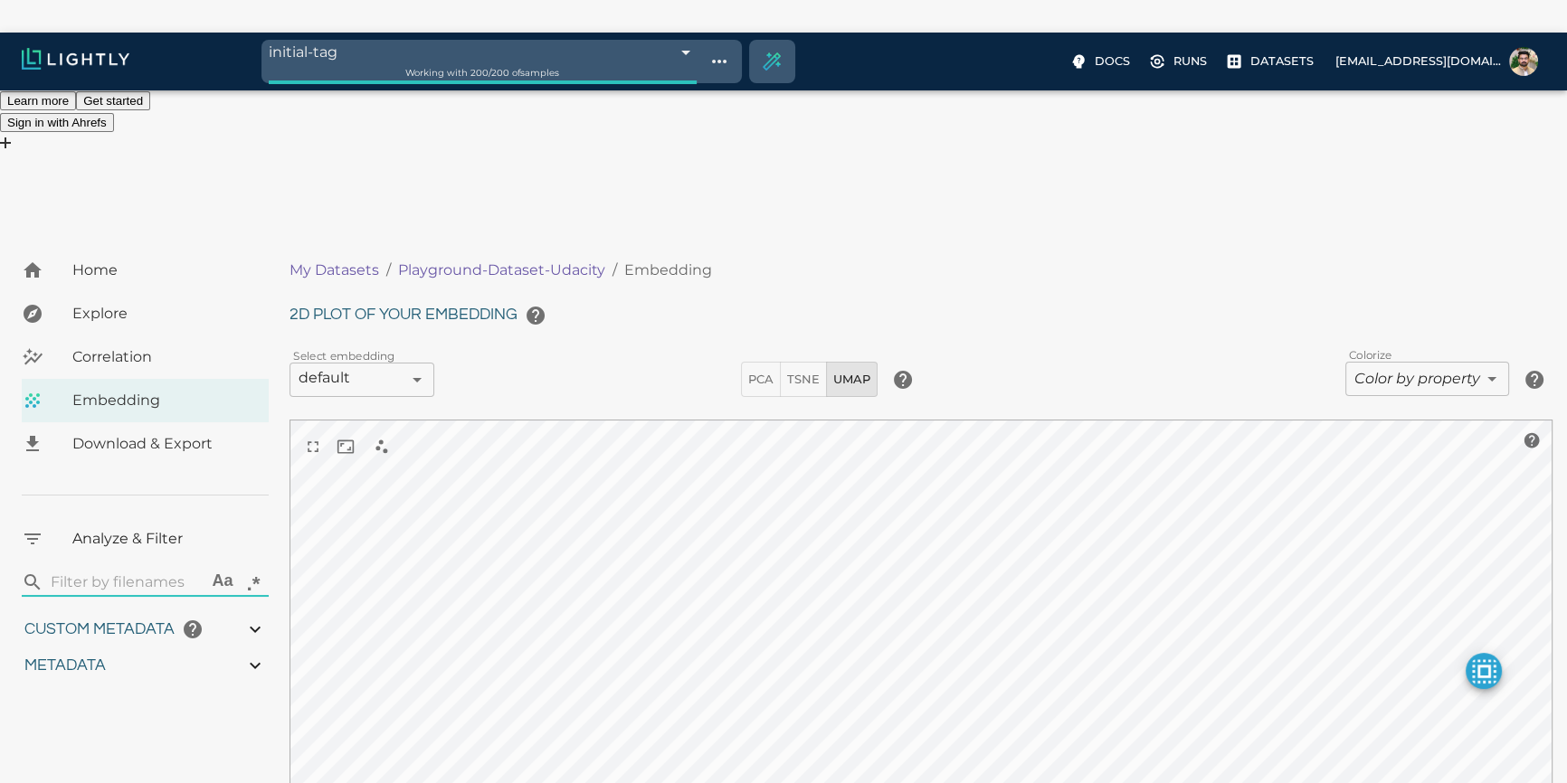
type input "0.771152625671188"
type input "4.62815262567119"
type input "10.0933254632748"
type input "43.8873254632748"
type input "0.771152625671188"
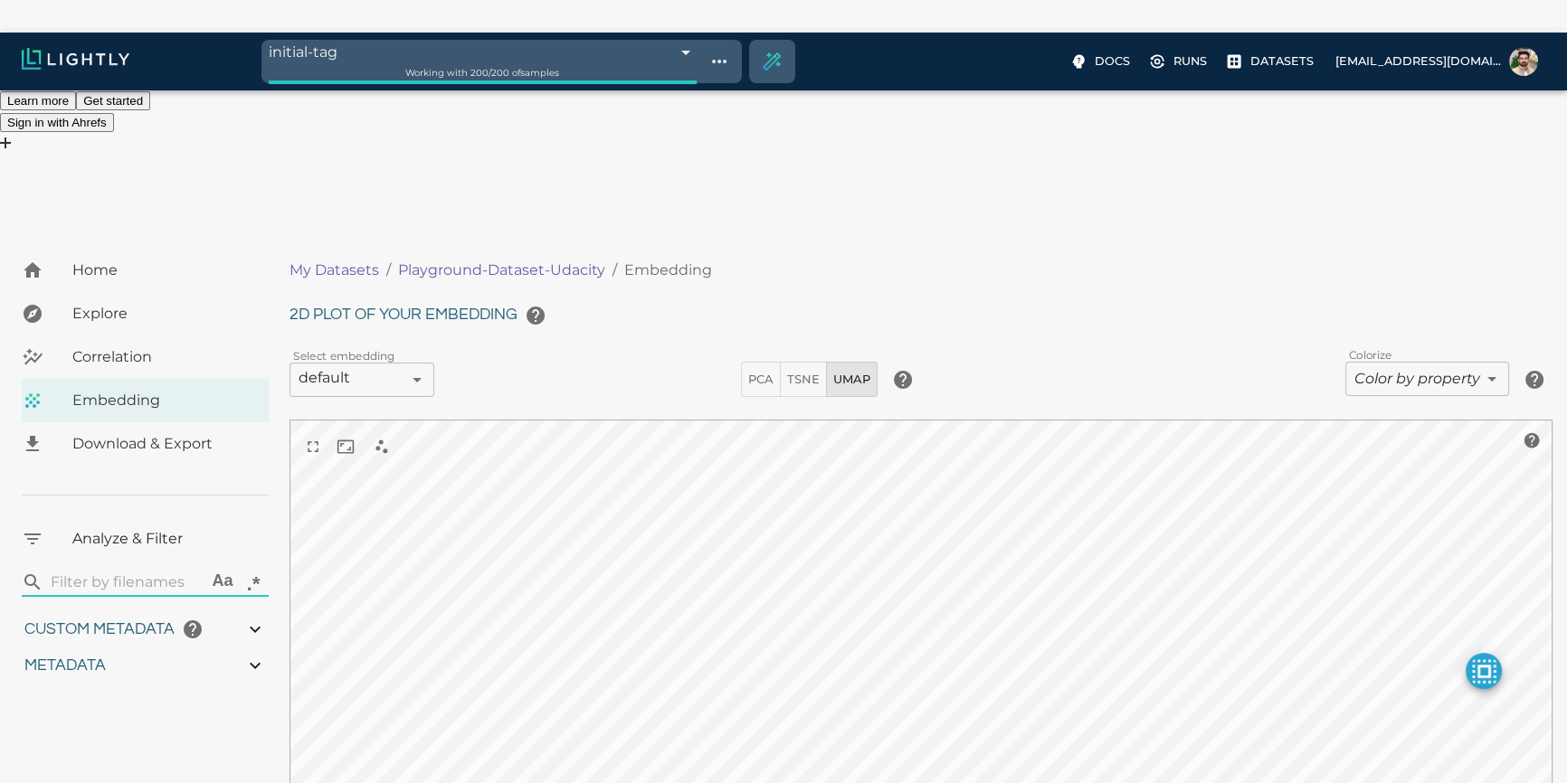
type input "4.62815262567119"
type input "10.0933254632748"
type input "43.8873254632748"
type input "0.771152625671188"
type input "4.62815262567119"
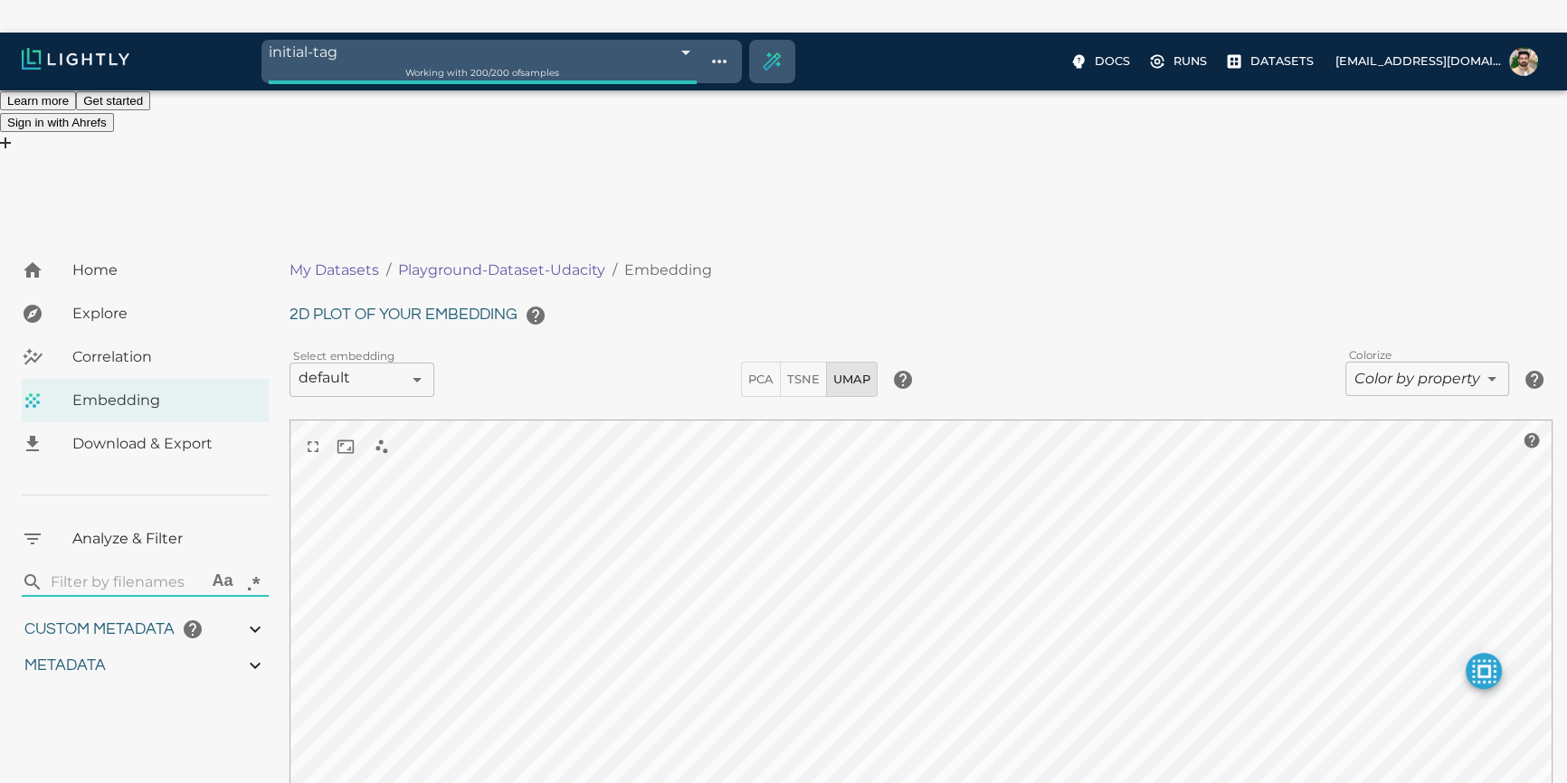
type input "10.0933254632748"
type input "43.8873254632748"
click at [761, 369] on span "PCA" at bounding box center [760, 379] width 25 height 21
click at [778, 362] on button "PCA" at bounding box center [761, 379] width 40 height 35
click at [839, 369] on span "UMAP" at bounding box center [851, 379] width 37 height 21
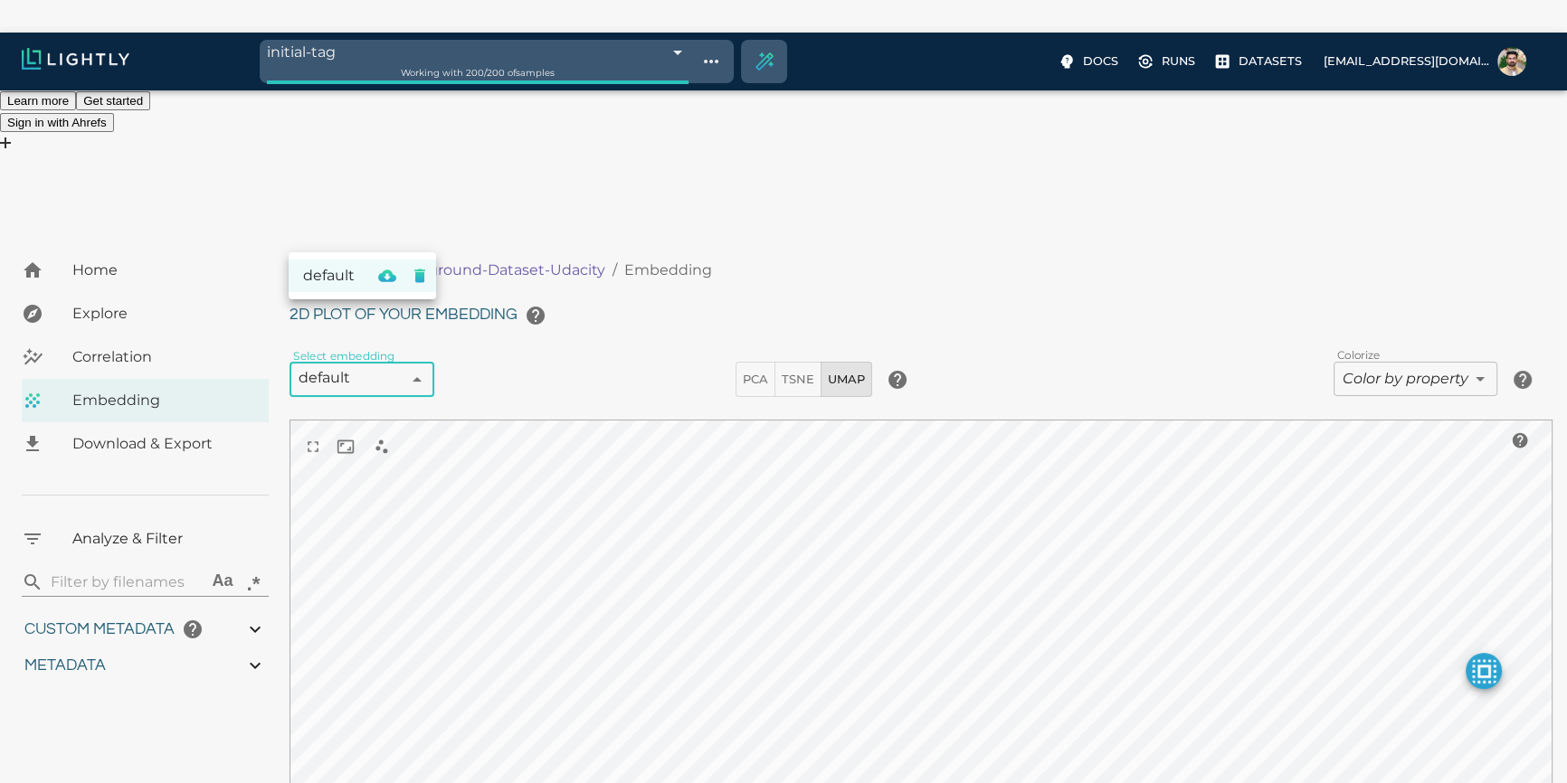
click at [426, 244] on body "Web Vitals Get access to Ahrefs metrics with our Starter plan for just $29/mont…" at bounding box center [783, 522] width 1567 height 979
click at [426, 238] on div at bounding box center [789, 391] width 1579 height 783
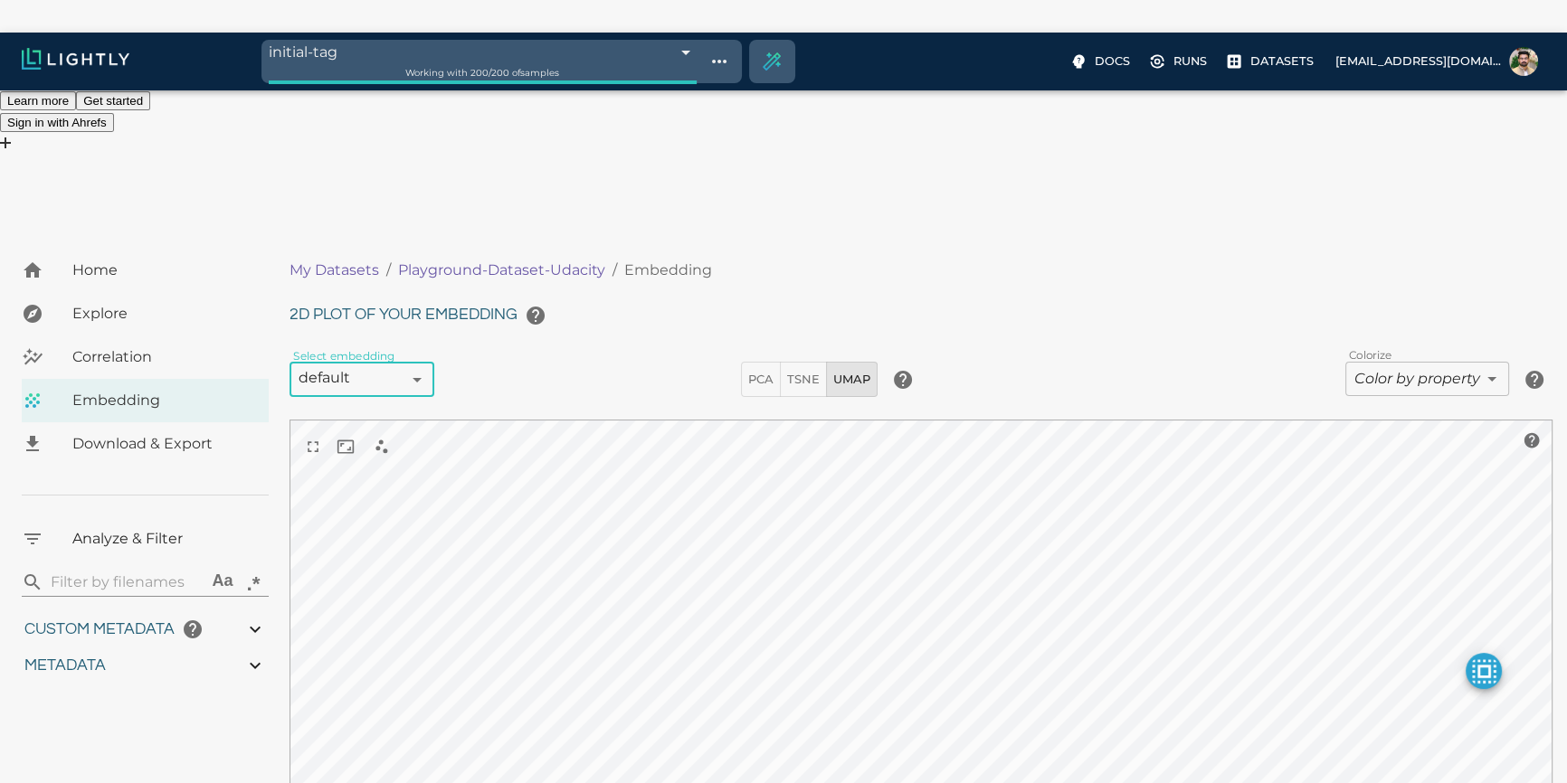
click at [124, 390] on span "Embedding" at bounding box center [163, 401] width 182 height 22
click at [95, 422] on div "Download & Export" at bounding box center [145, 443] width 247 height 43
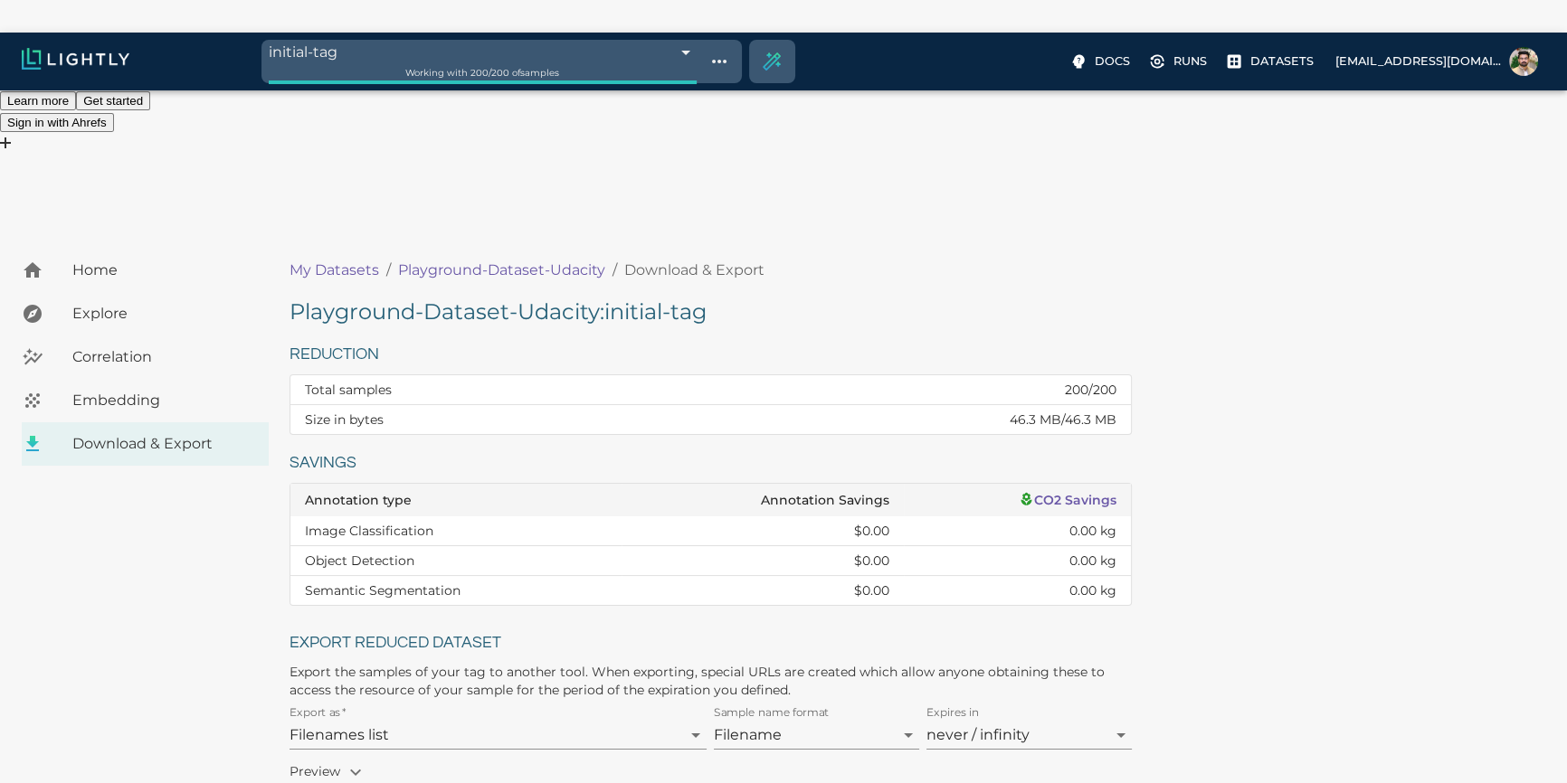
click at [123, 390] on span "Embedding" at bounding box center [163, 401] width 182 height 22
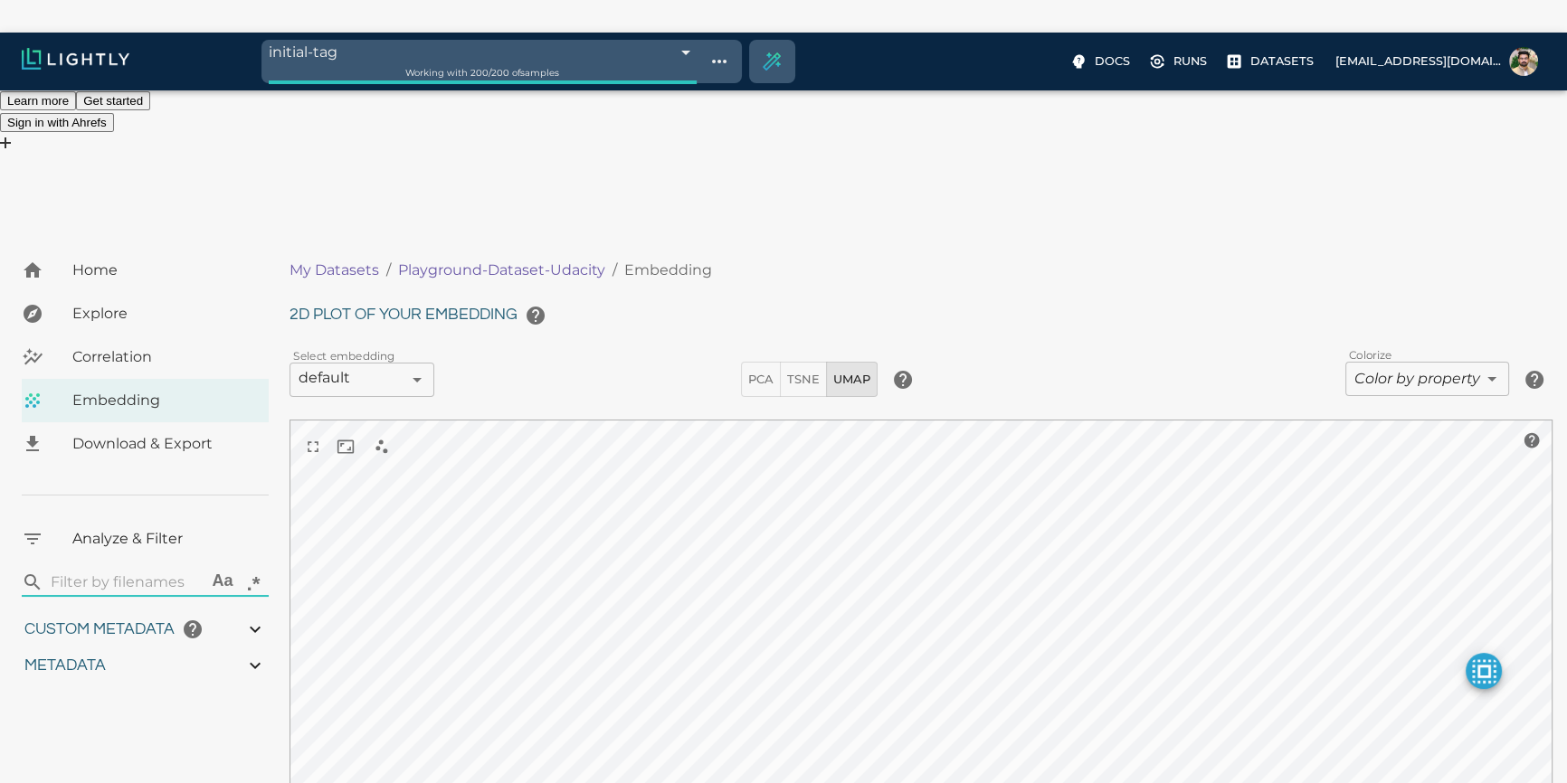
type input "0.771152625671188"
type input "4.62815262567119"
type input "10.0933254632748"
type input "43.8873254632748"
type input "0.771152625671188"
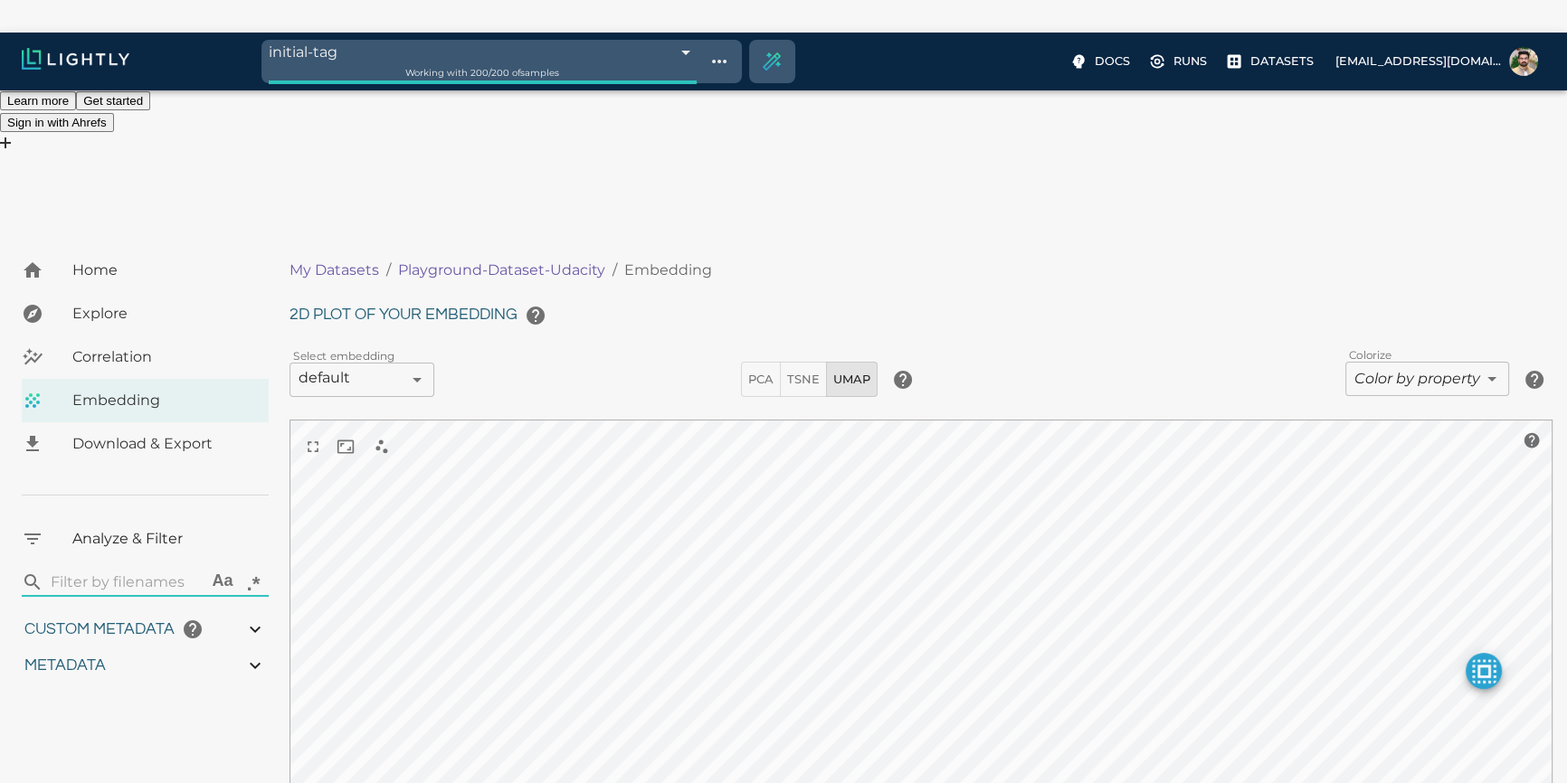
type input "4.62815262567119"
type input "10.0933254632748"
type input "43.8873254632748"
type input "0.771152625671188"
type input "4.62815262567119"
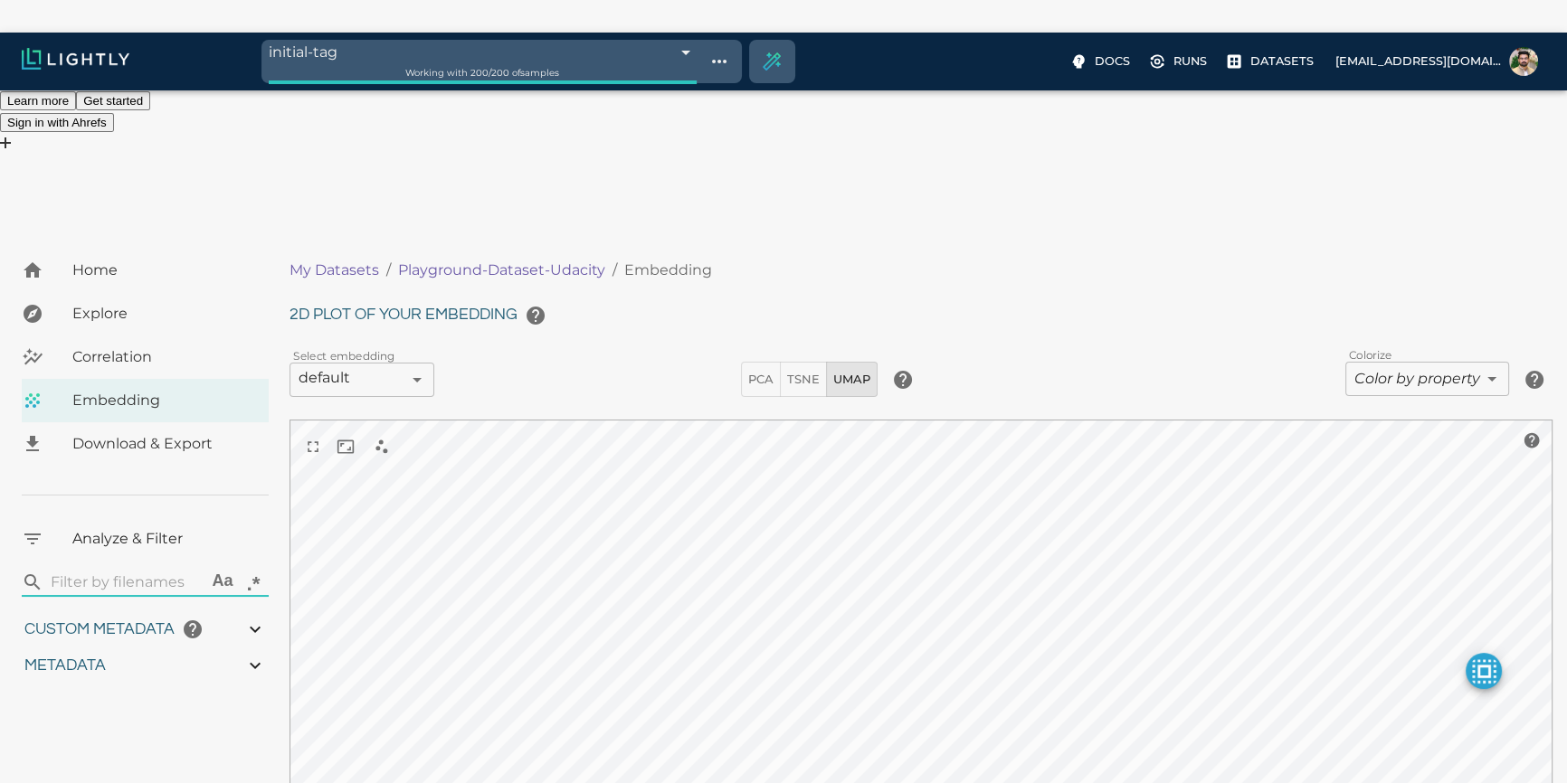
type input "10.0933254632748"
type input "43.8873254632748"
type input "0.771152625671188"
type input "4.62815262567119"
type input "10.0933254632748"
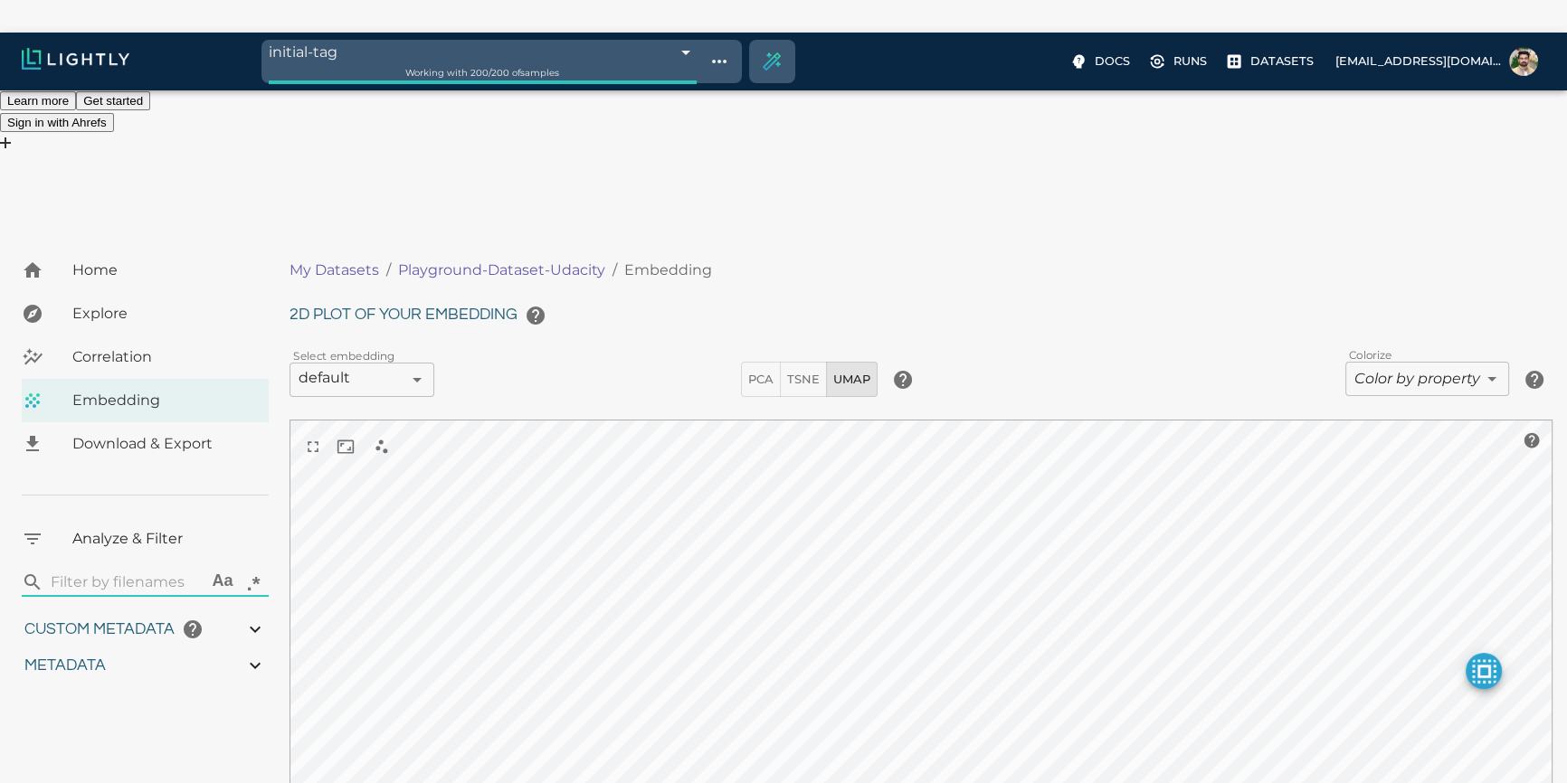
type input "43.8873254632748"
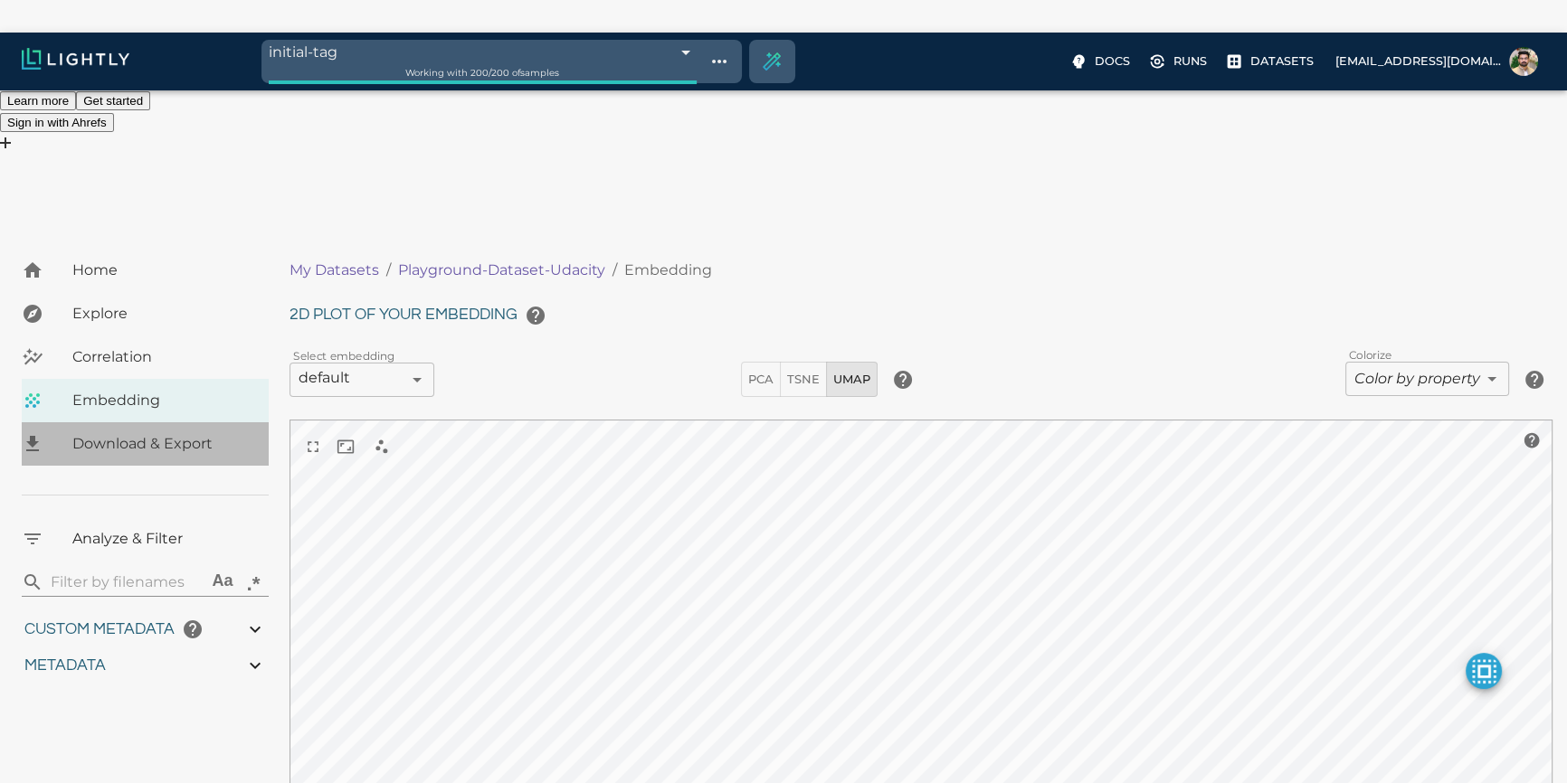
click at [124, 433] on span "Download & Export" at bounding box center [163, 444] width 182 height 22
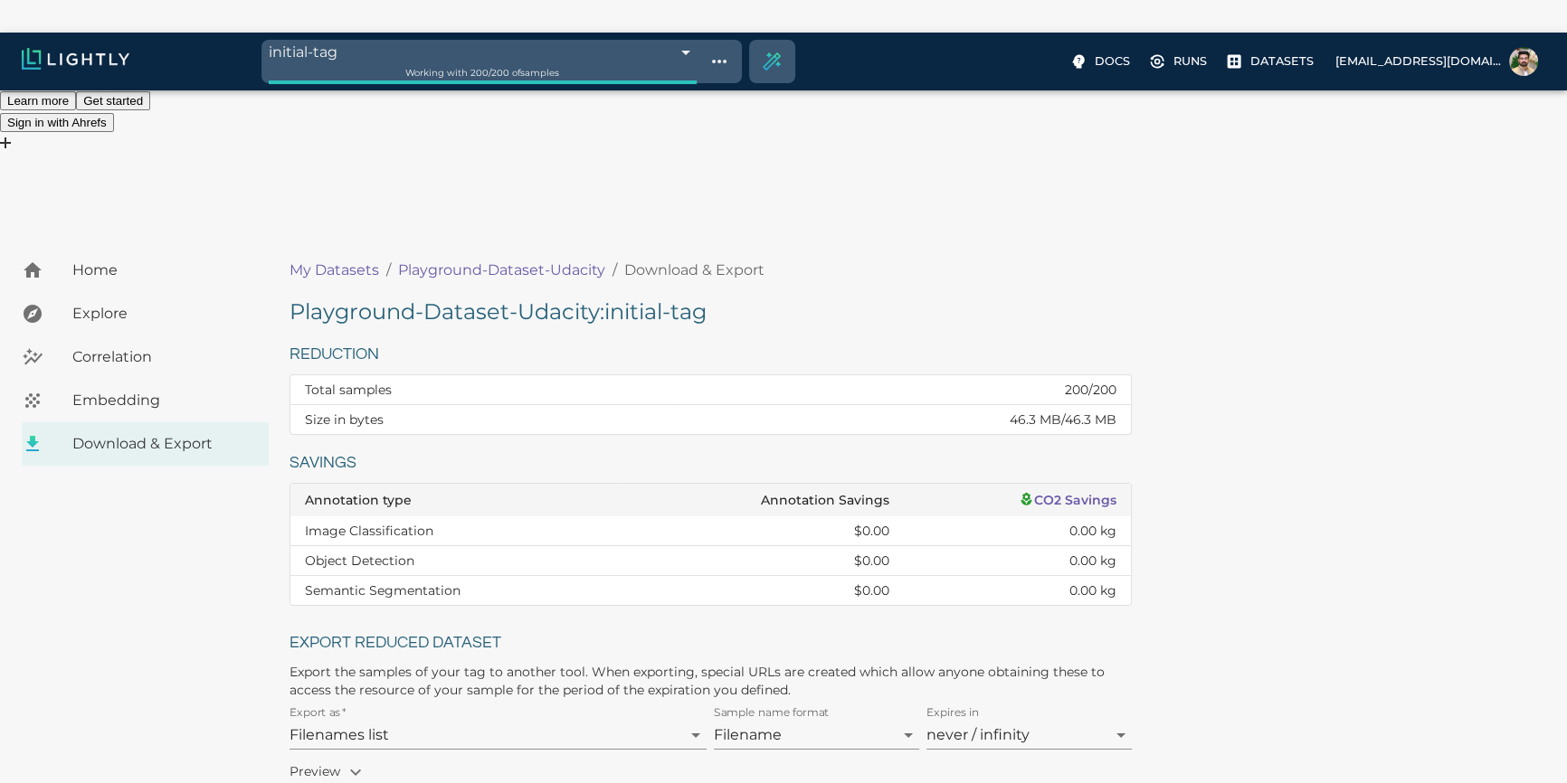
click at [122, 260] on span "Home" at bounding box center [163, 271] width 182 height 22
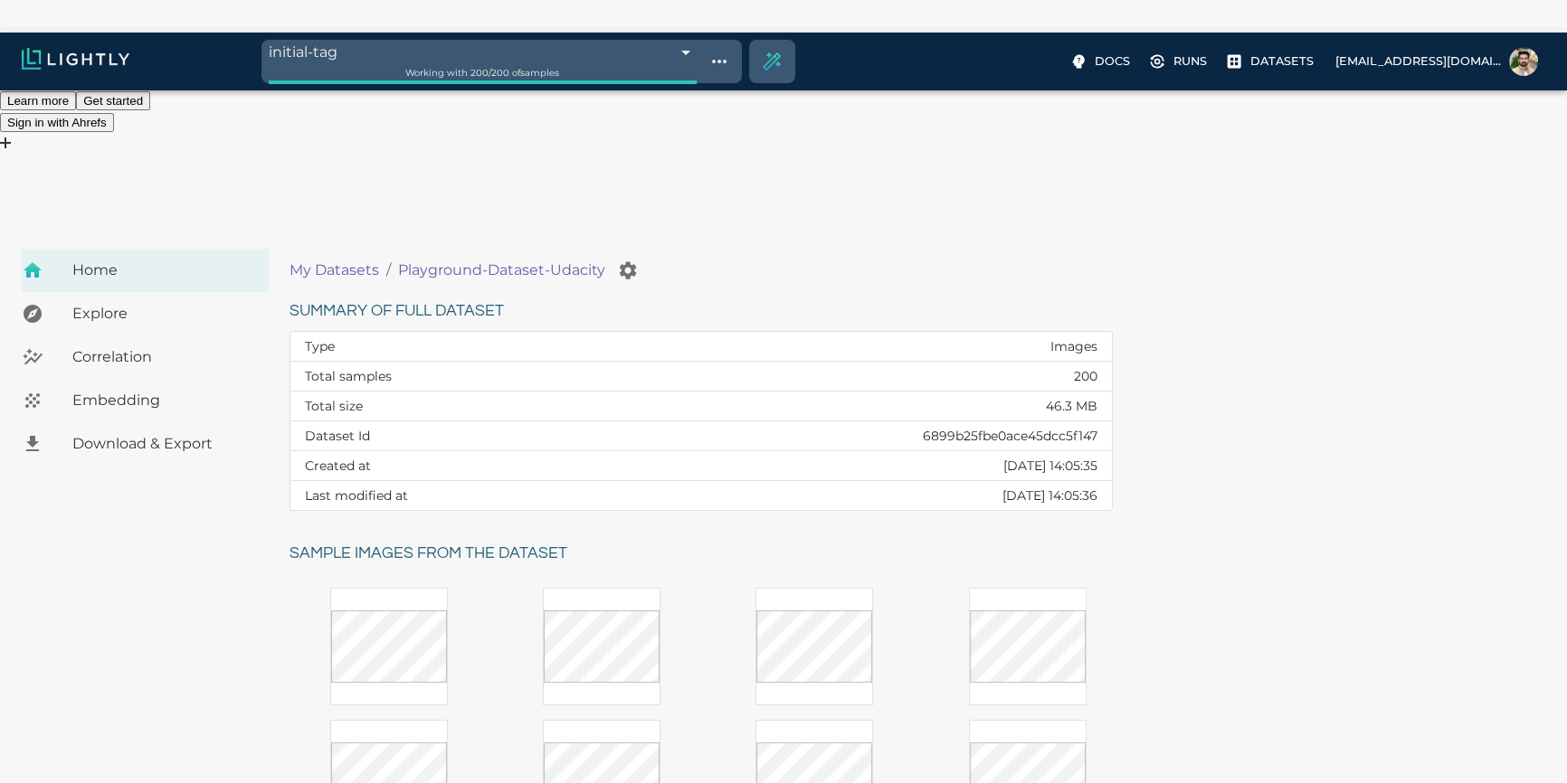
click at [116, 303] on span "Explore" at bounding box center [163, 314] width 182 height 22
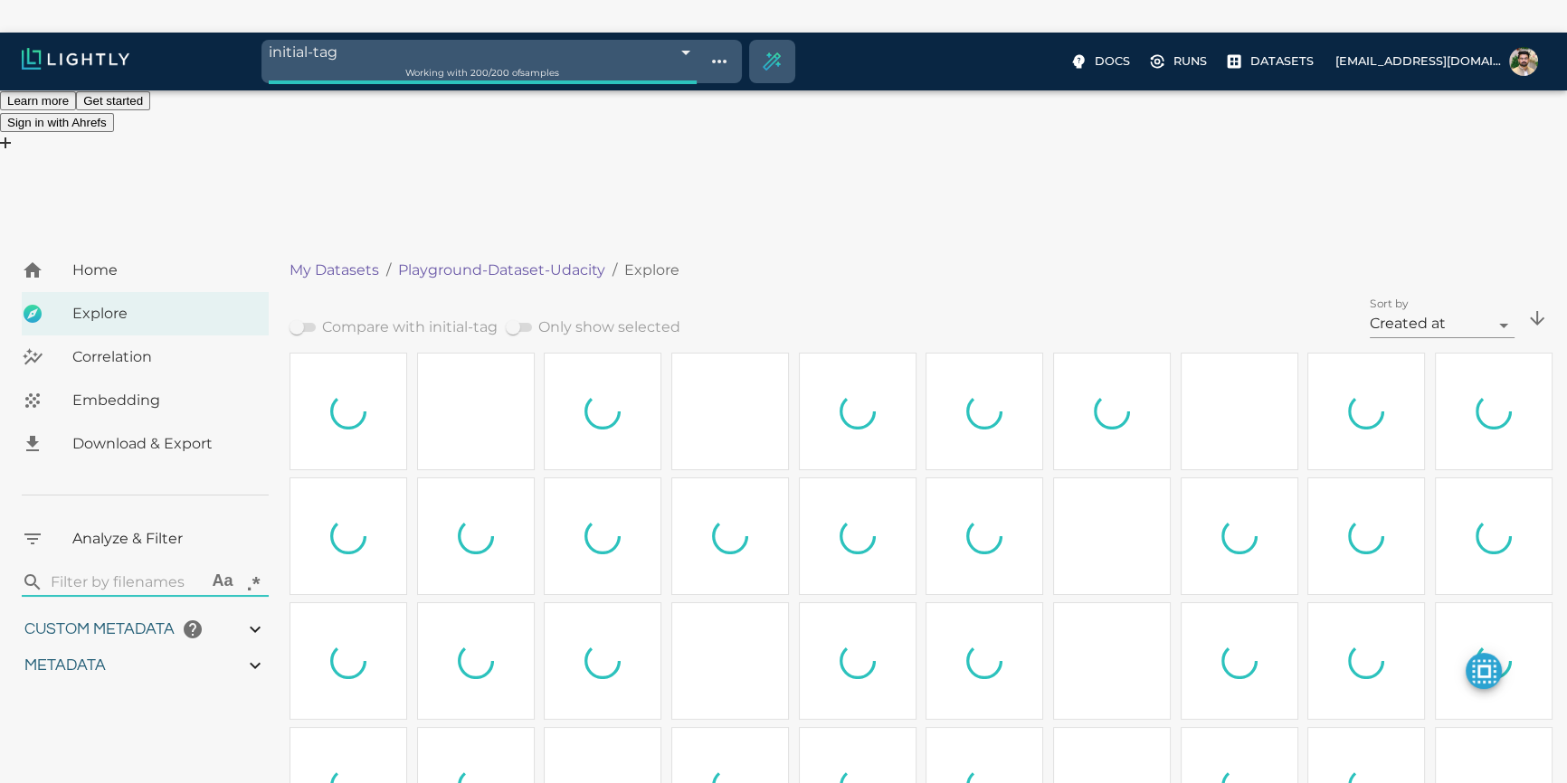
type input "0.771152625671188"
type input "4.62815262567119"
type input "10.0933254632748"
type input "43.8873254632748"
type input "0.771152625671188"
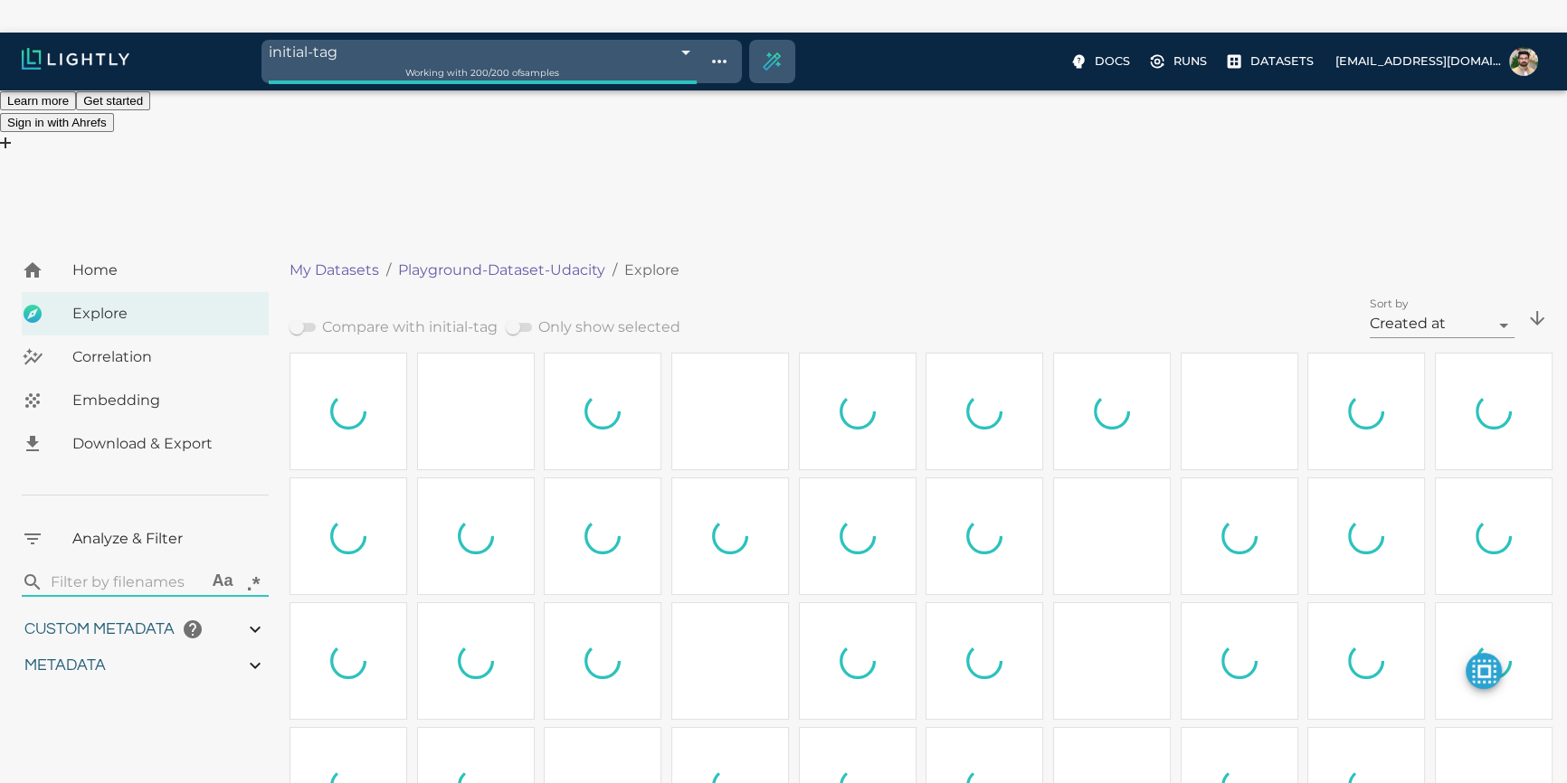
type input "4.62815262567119"
type input "10.0933254632748"
type input "43.8873254632748"
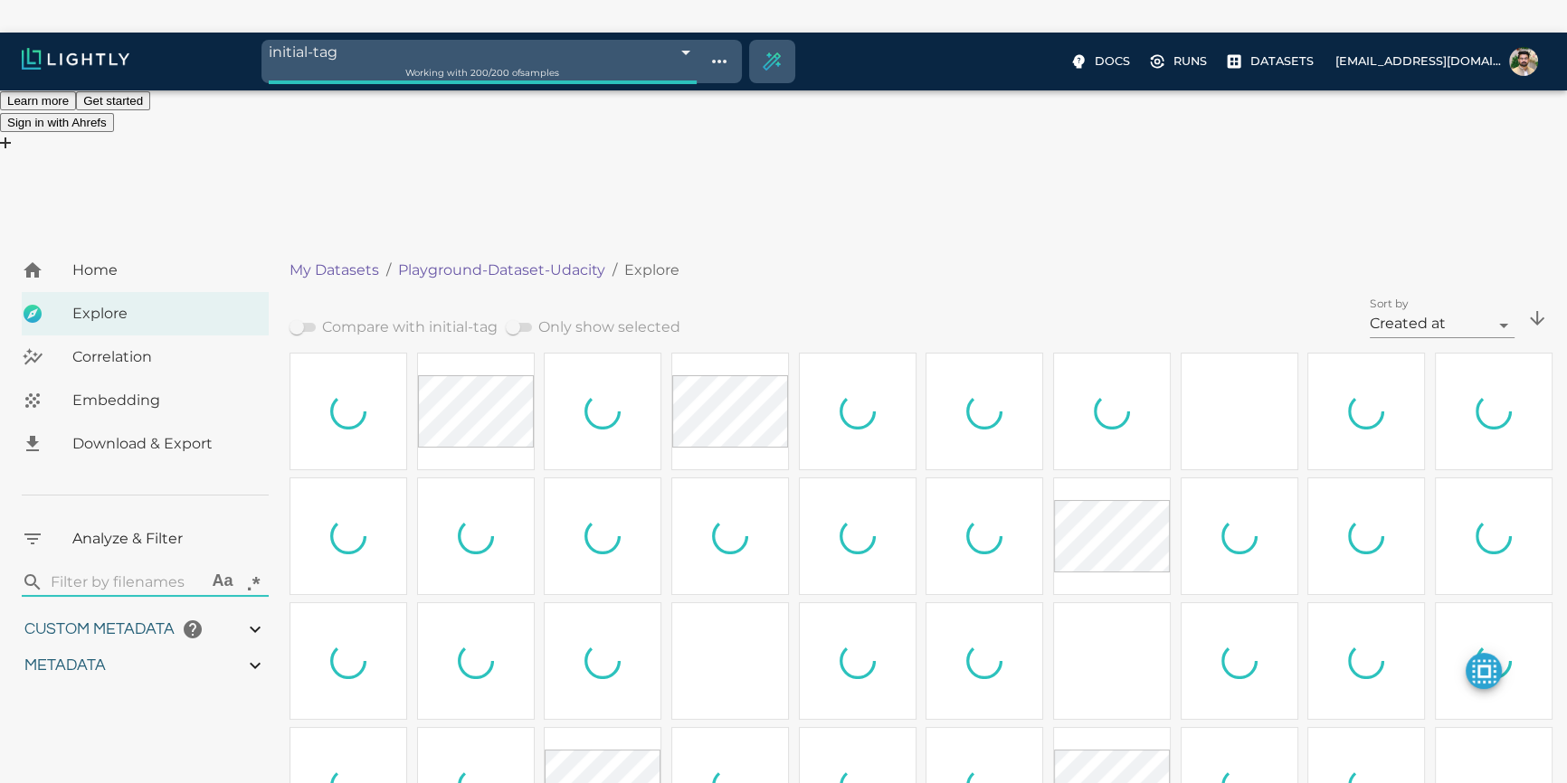
type input "0.771152625671188"
type input "4.62815262567119"
type input "10.0933254632748"
type input "43.8873254632748"
type input "0.771152625671188"
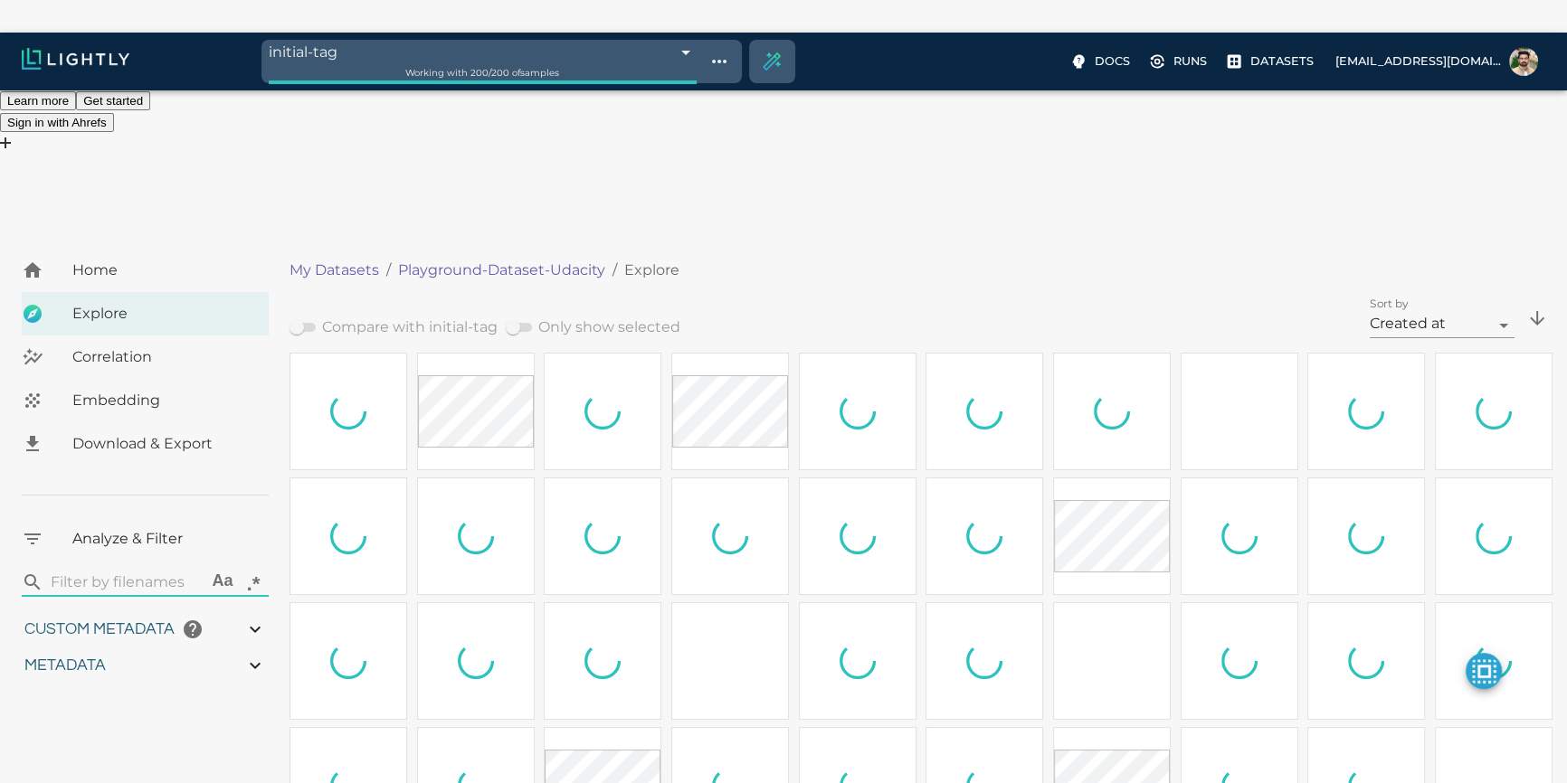
type input "4.62815262567119"
type input "10.0933254632748"
type input "43.8873254632748"
type input "0.771152625671188"
type input "4.62815262567119"
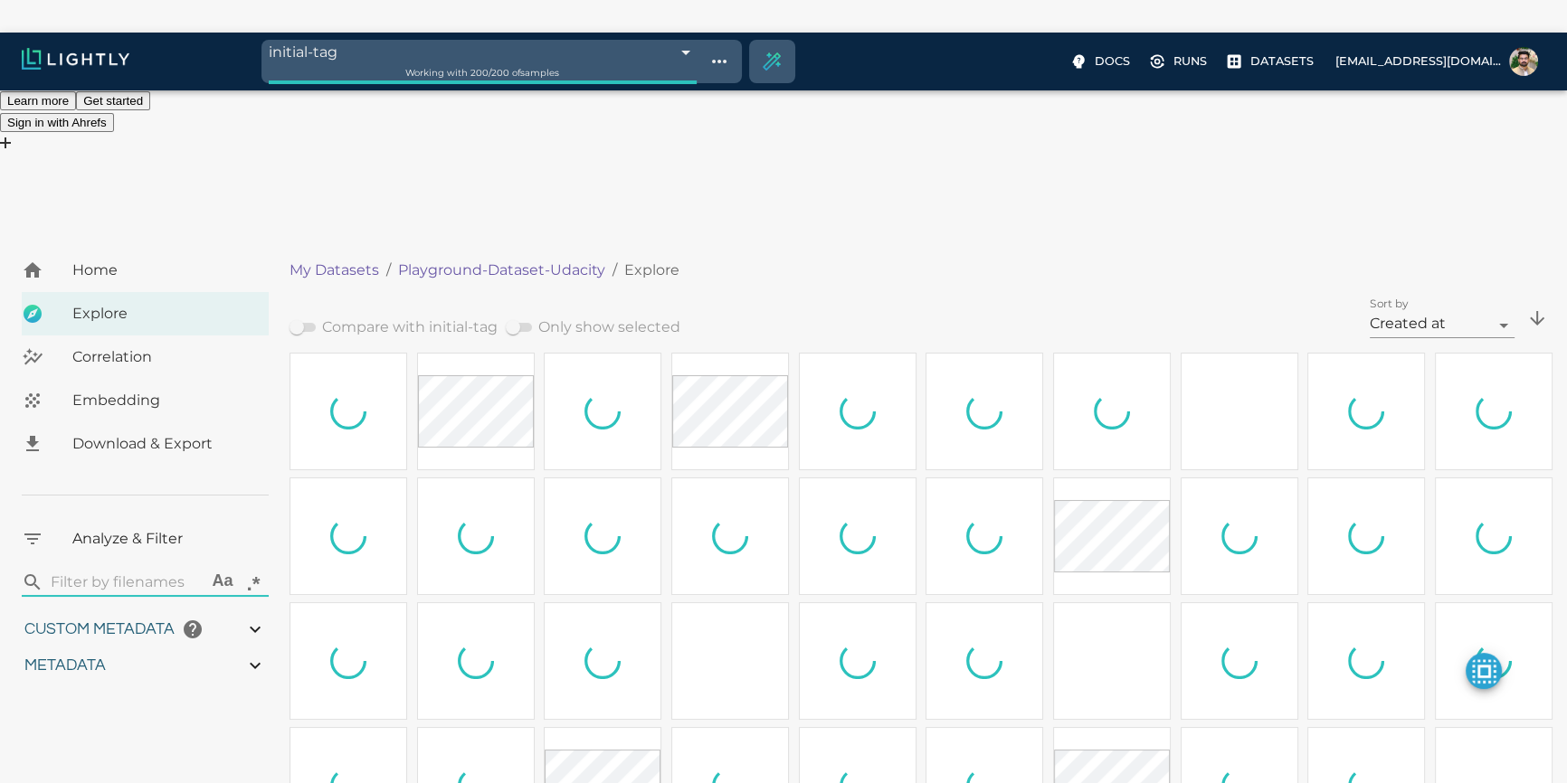
type input "10.0933254632748"
type input "43.8873254632748"
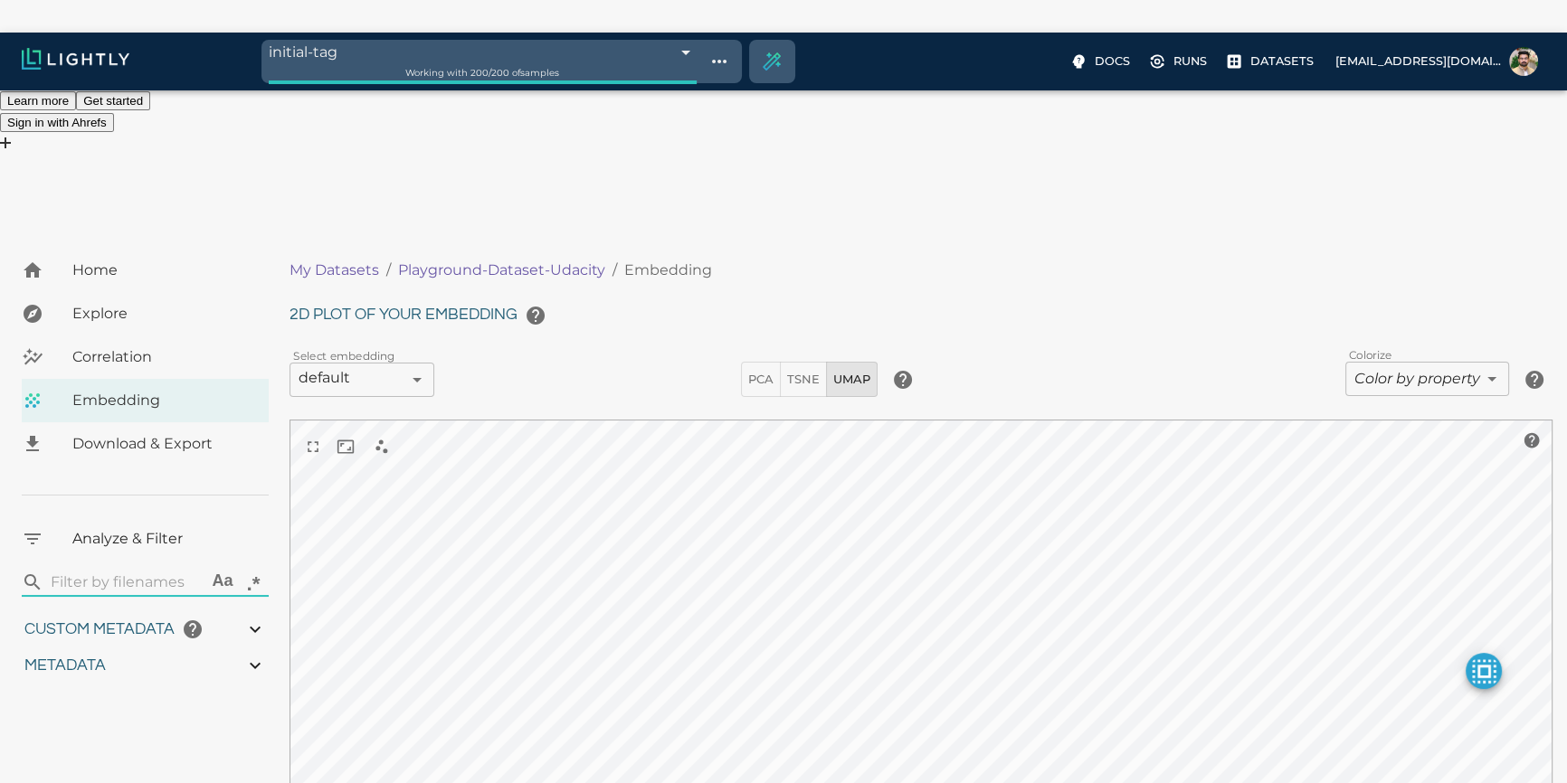
type input "0.771152625671188"
type input "4.62815262567119"
type input "10.0933254632748"
type input "43.8873254632748"
type input "0.771152625671188"
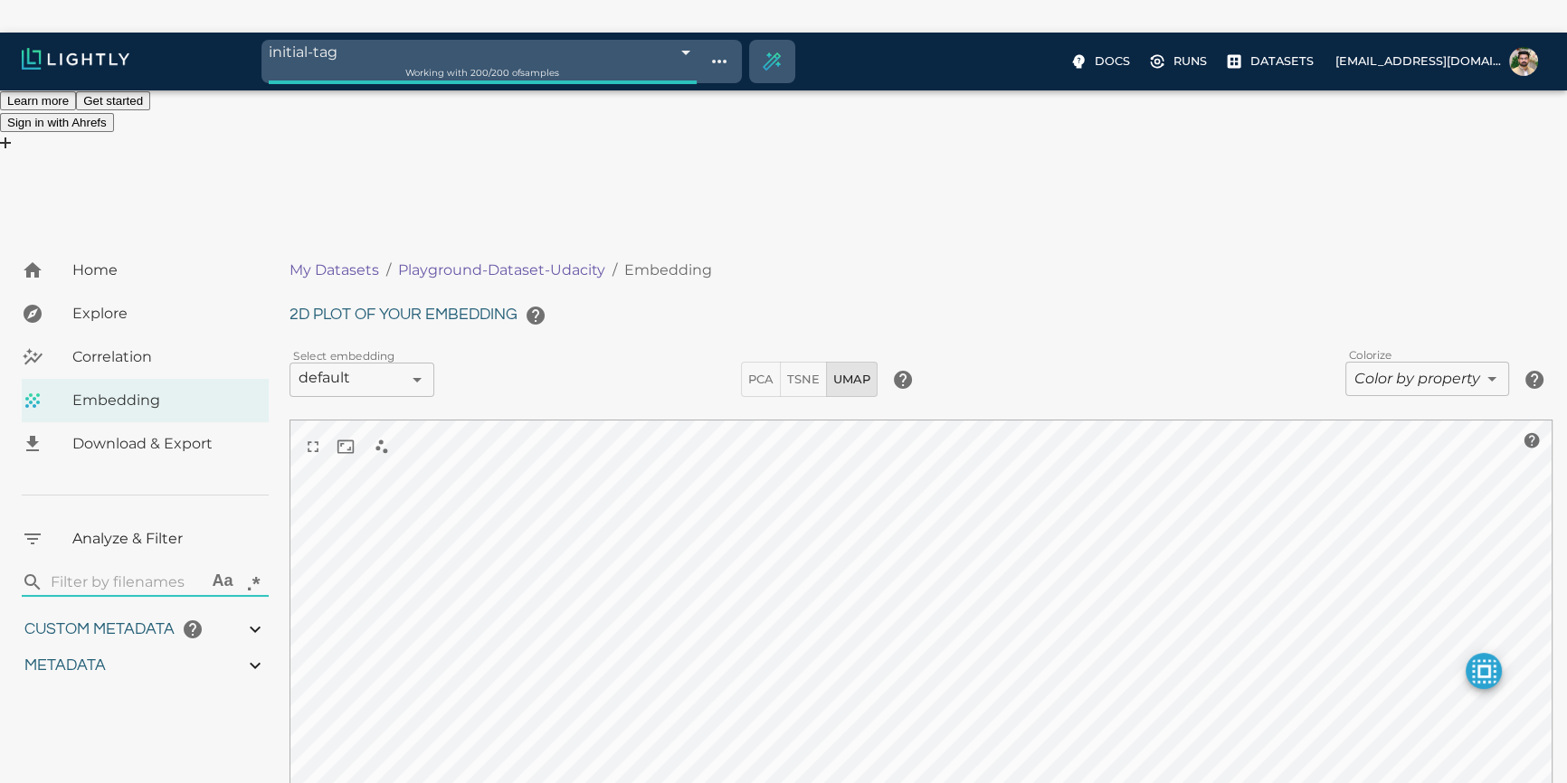
type input "4.62815262567119"
type input "10.0933254632748"
type input "43.8873254632748"
type input "0.771152625671188"
type input "4.62815262567119"
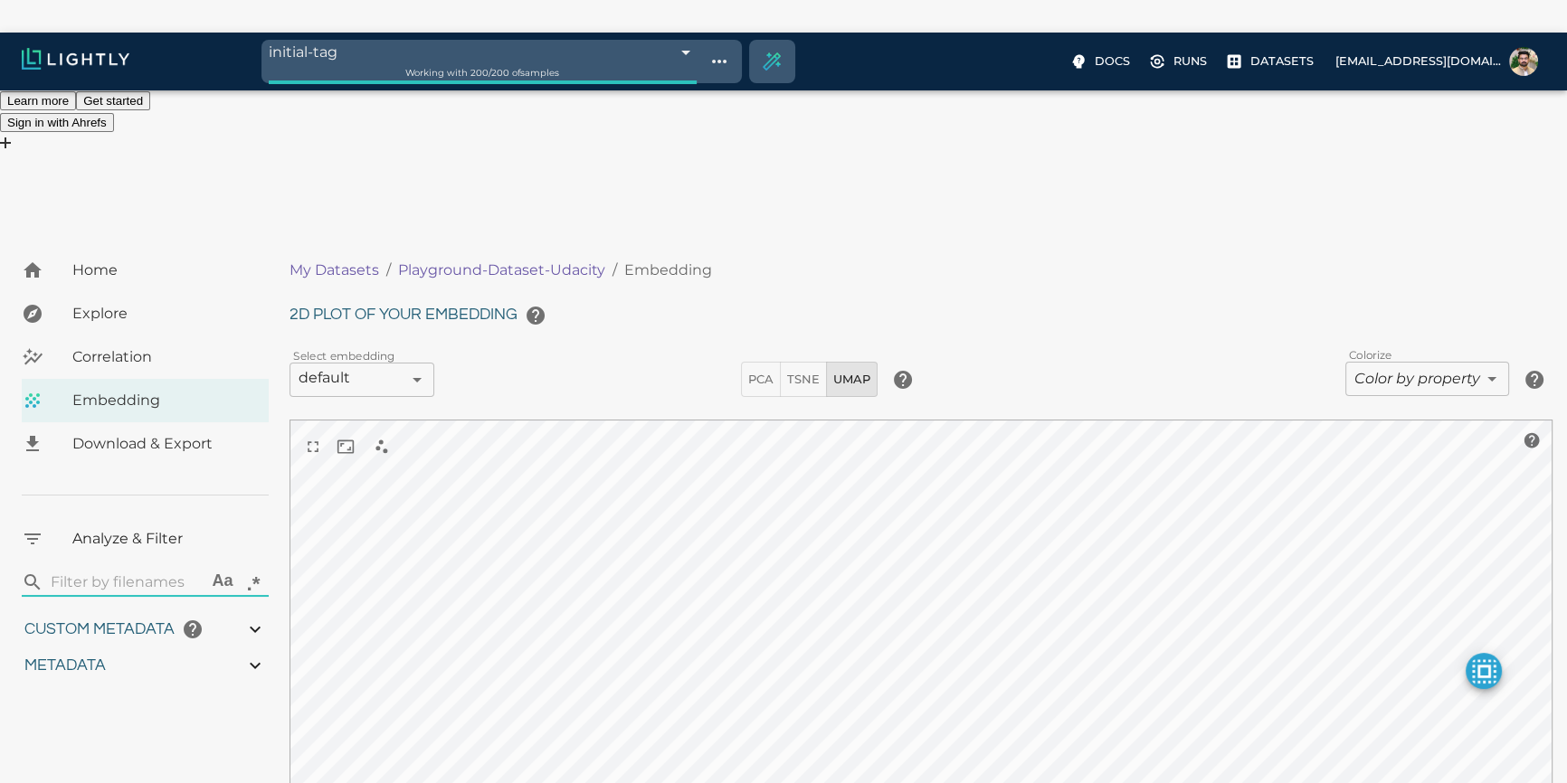
type input "10.0933254632748"
type input "43.8873254632748"
type input "0.771152625671188"
type input "4.62815262567119"
type input "10.0933254632748"
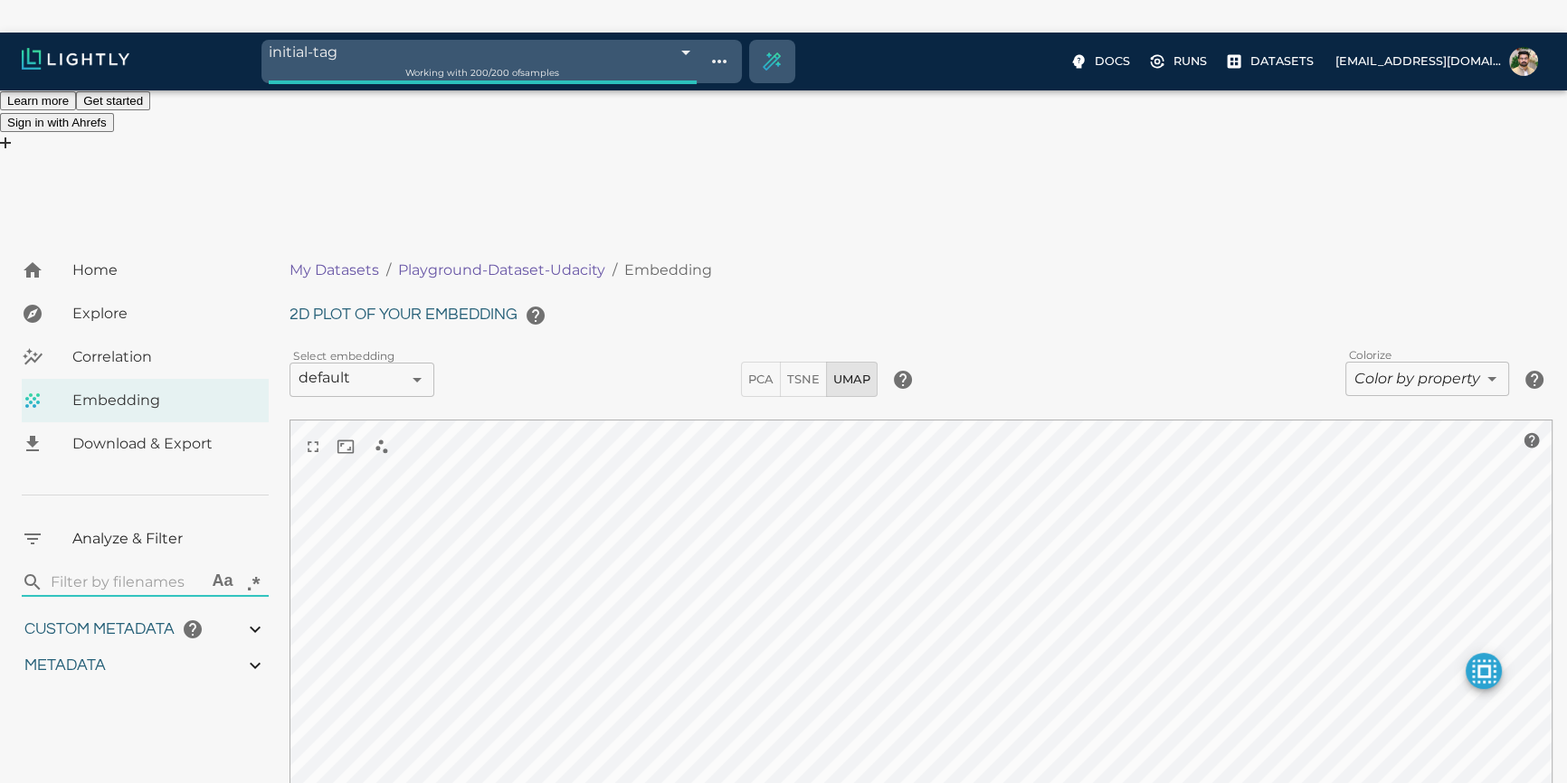
type input "43.8873254632748"
type input "0.771152625671188"
type input "4.62815262567119"
type input "10.0933254632748"
type input "43.8873254632748"
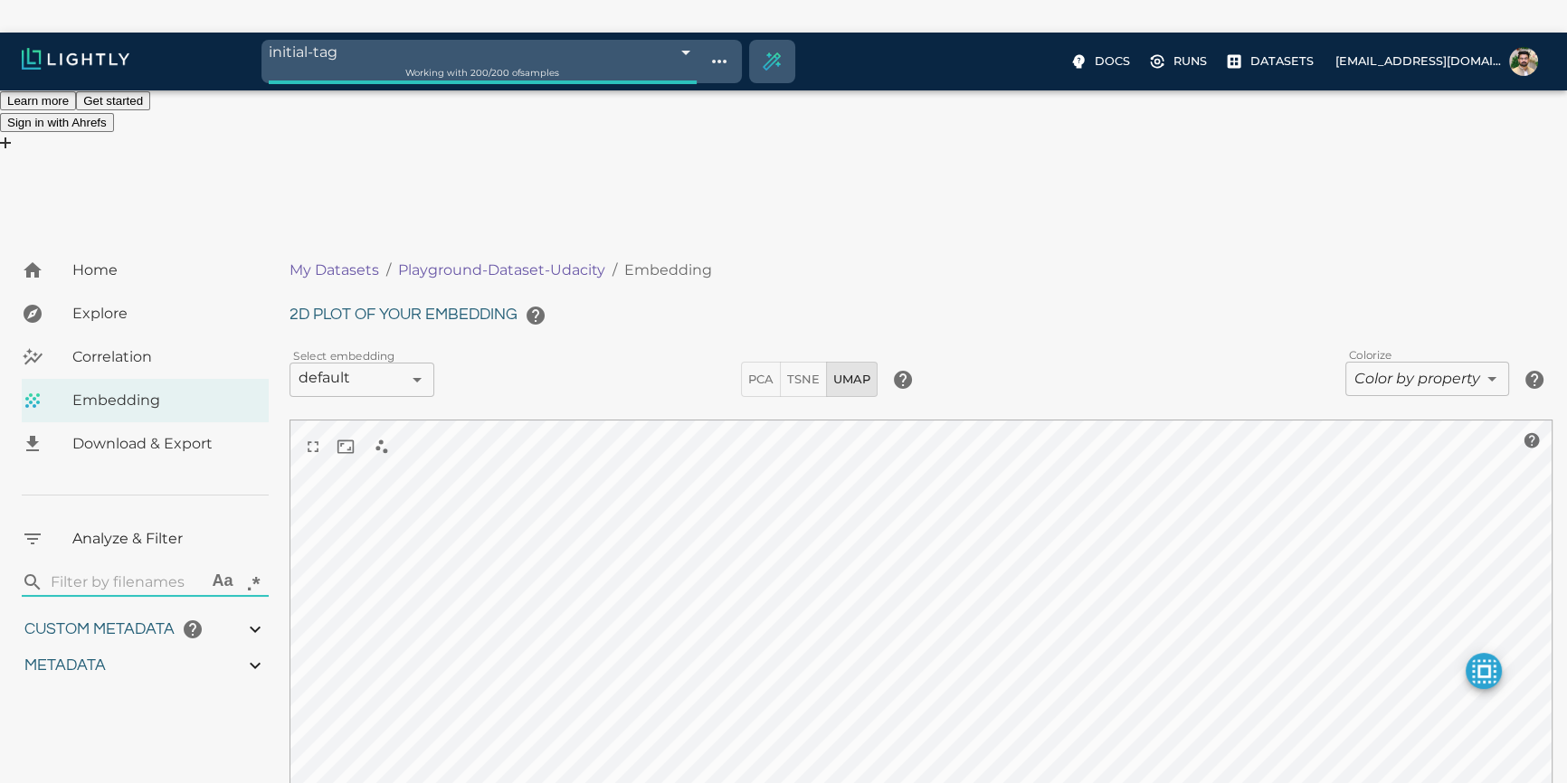
type input "0.771152625671188"
type input "4.62815262567119"
type input "10.0933254632748"
type input "43.8873254632748"
type input "0.771152625671188"
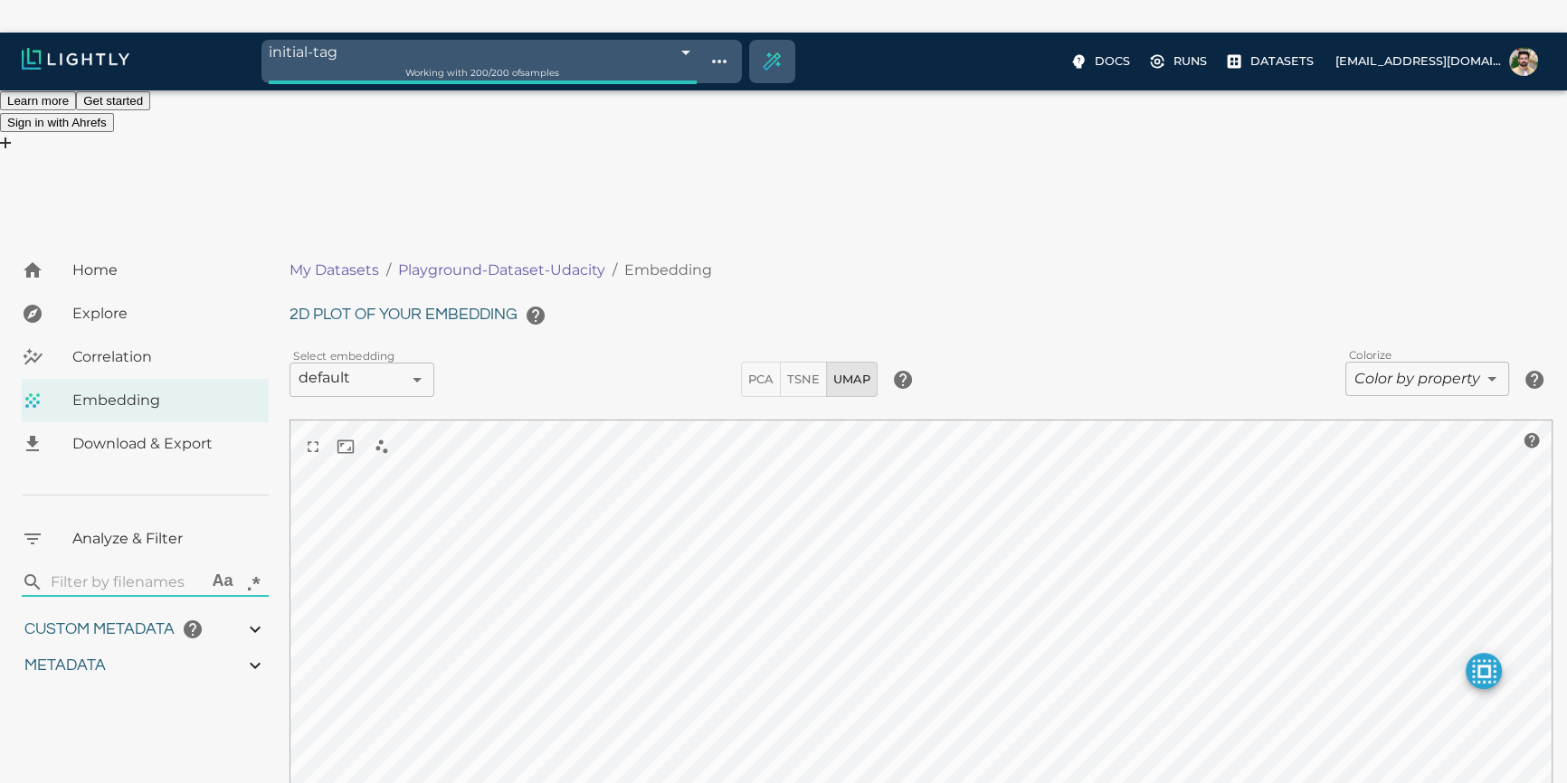
type input "4.62815262567119"
type input "10.0933254632748"
type input "43.8873254632748"
type input "0.771152625671188"
type input "4.62815262567119"
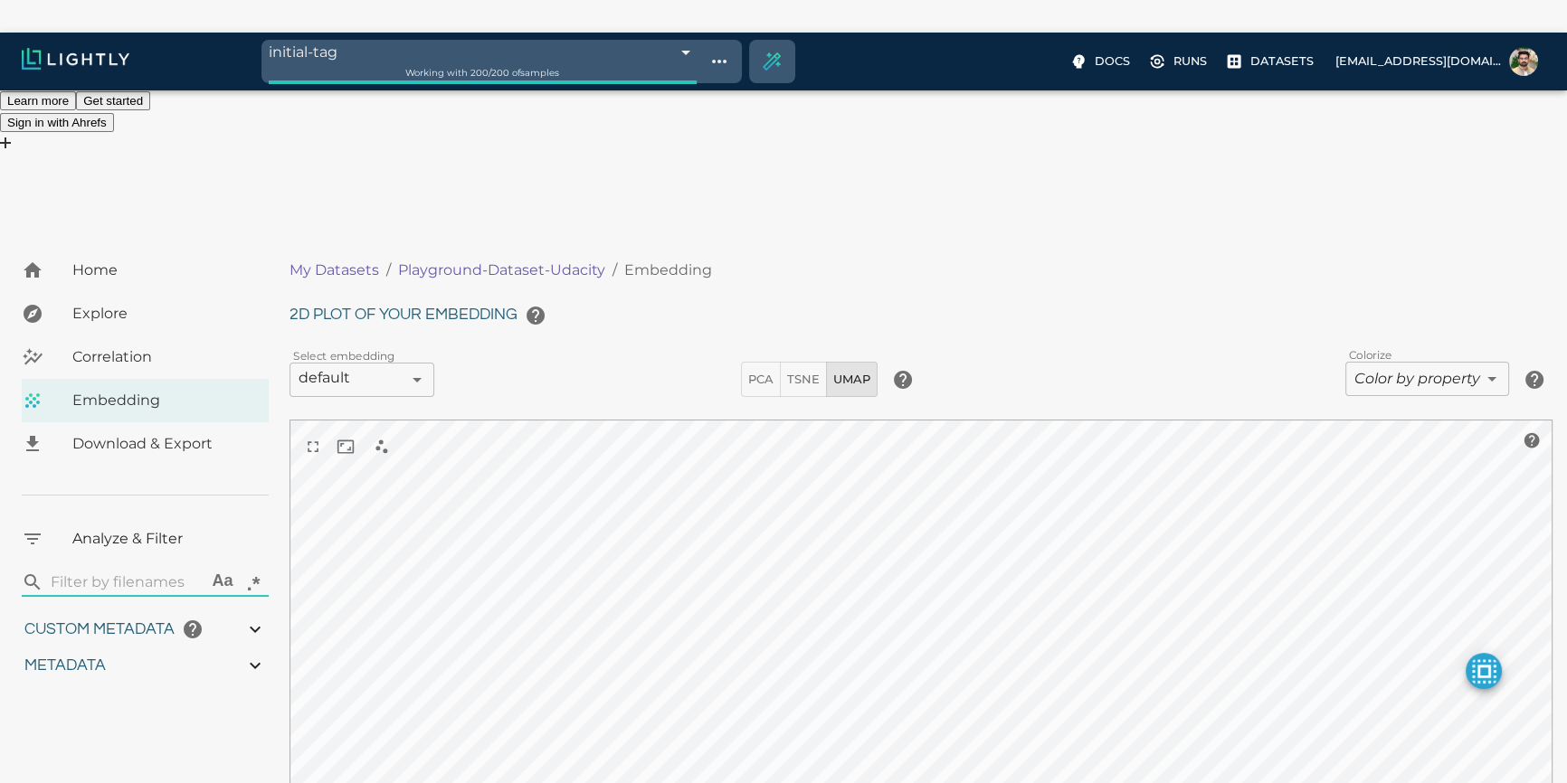
type input "10.0933254632748"
type input "43.8873254632748"
type input "0.771152625671188"
type input "4.62815262567119"
type input "10.0933254632748"
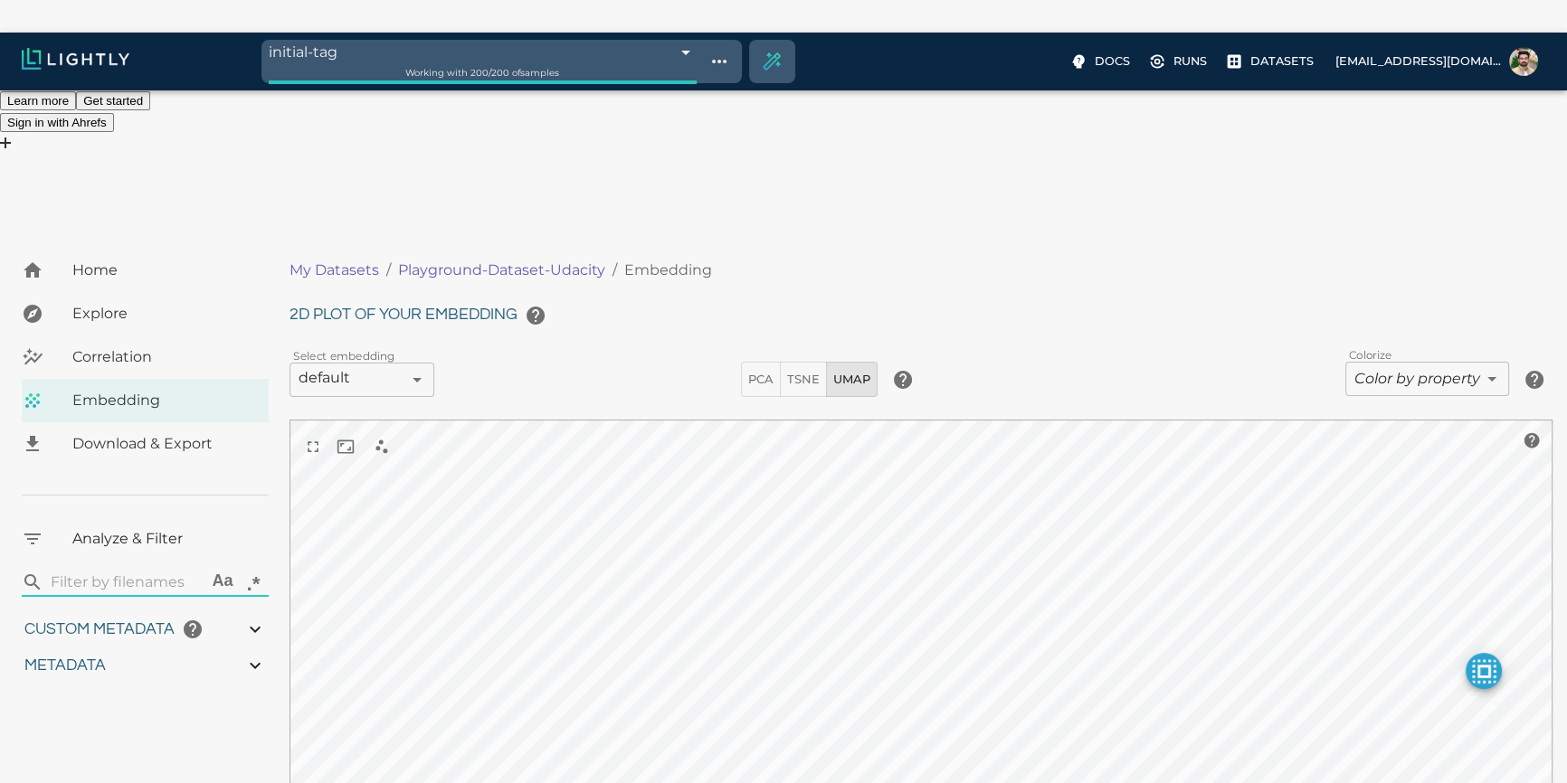
type input "43.8873254632748"
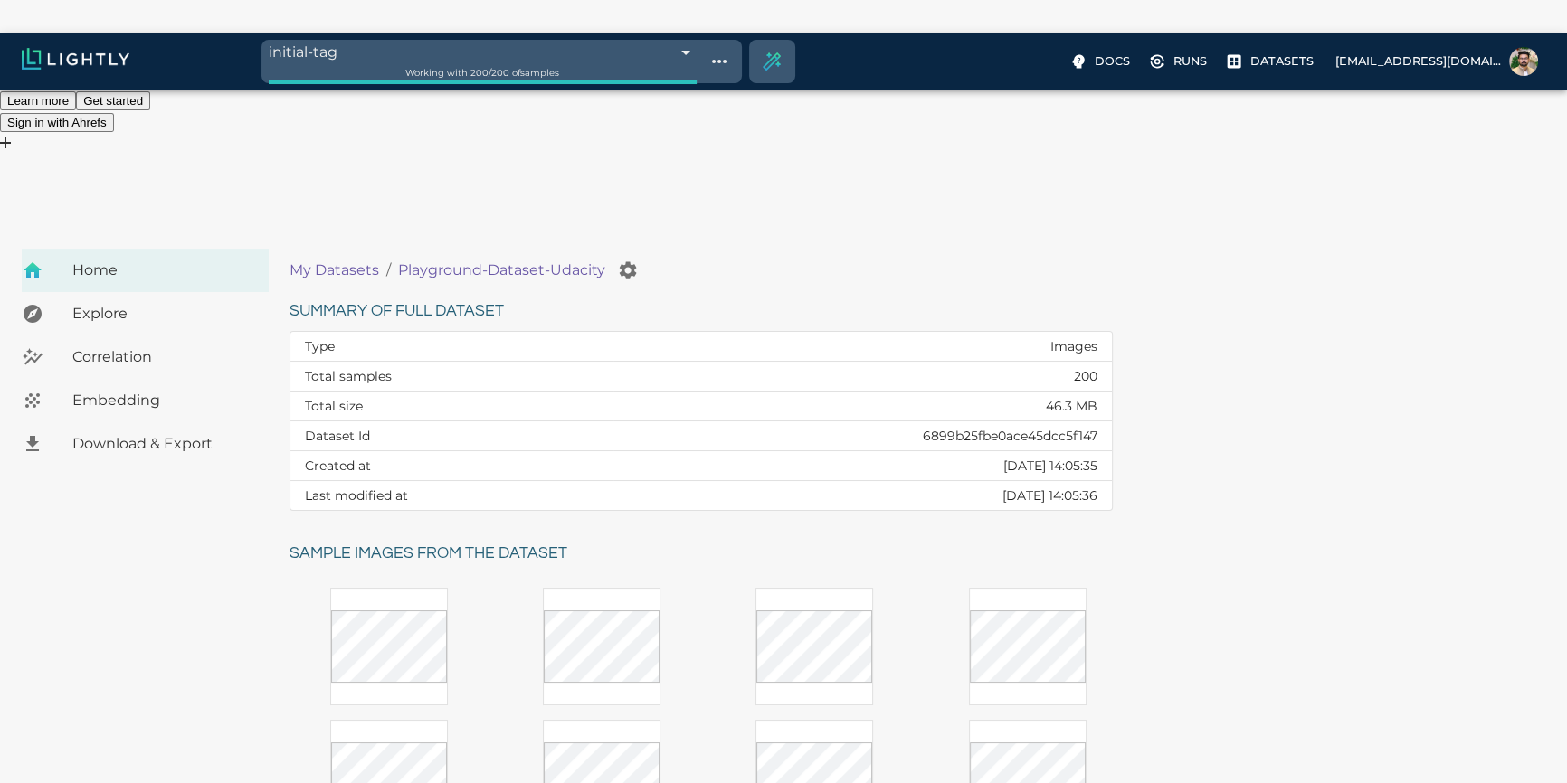
scroll to position [33, 0]
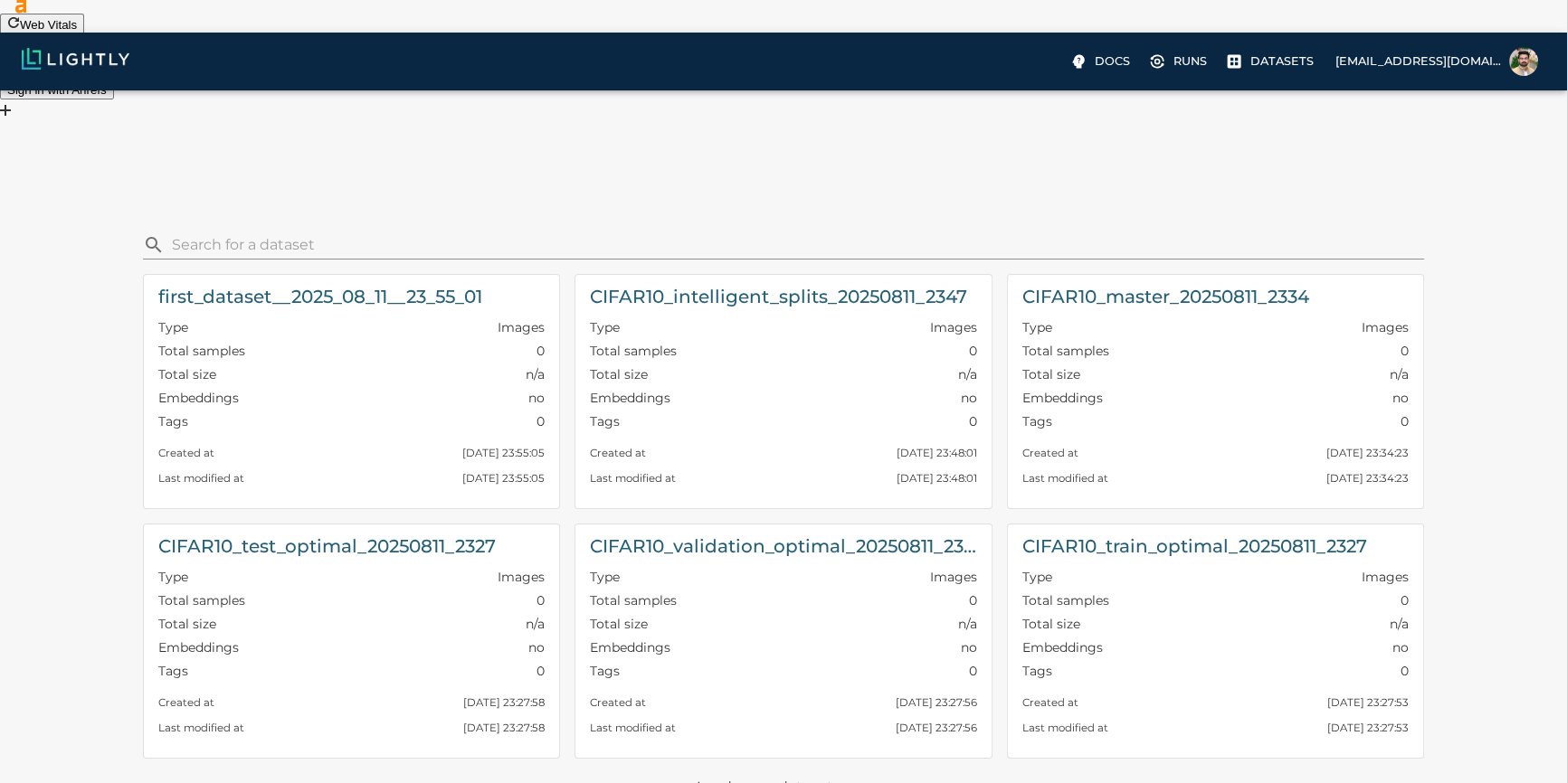
click at [804, 773] on p "Load more datasets" at bounding box center [784, 788] width 175 height 31
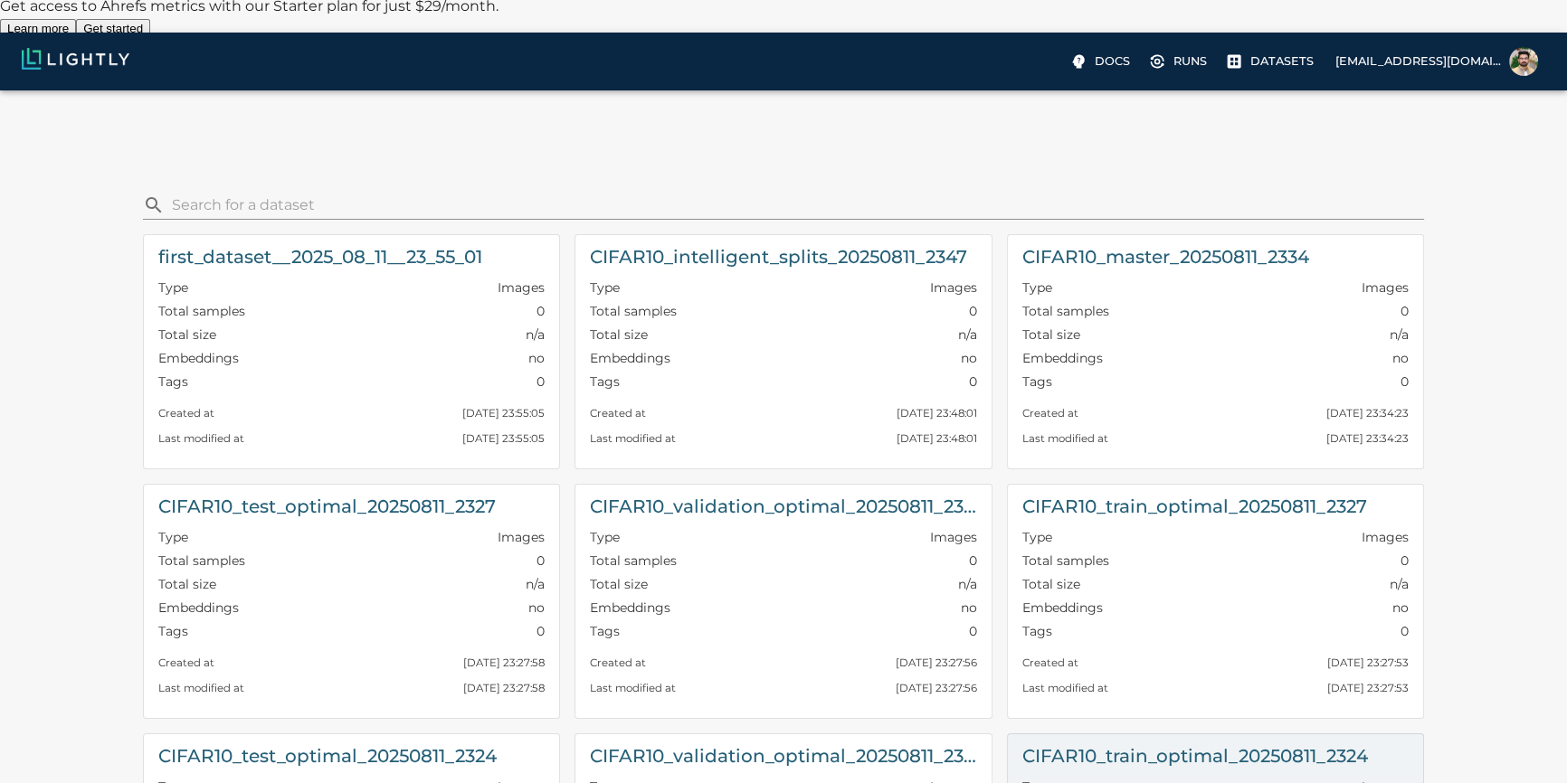
scroll to position [0, 0]
